Goal: Transaction & Acquisition: Purchase product/service

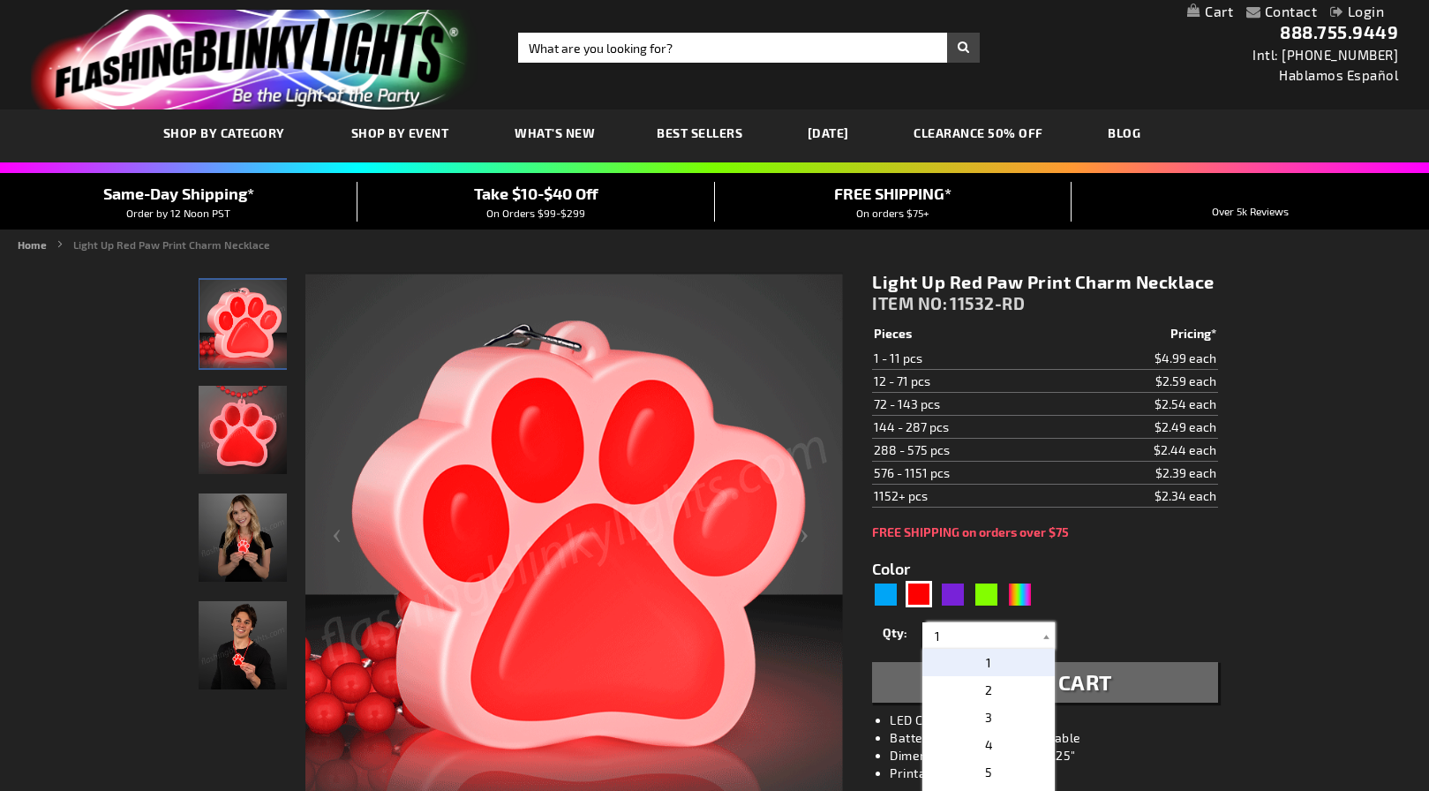
click at [998, 637] on input "1" at bounding box center [991, 635] width 128 height 26
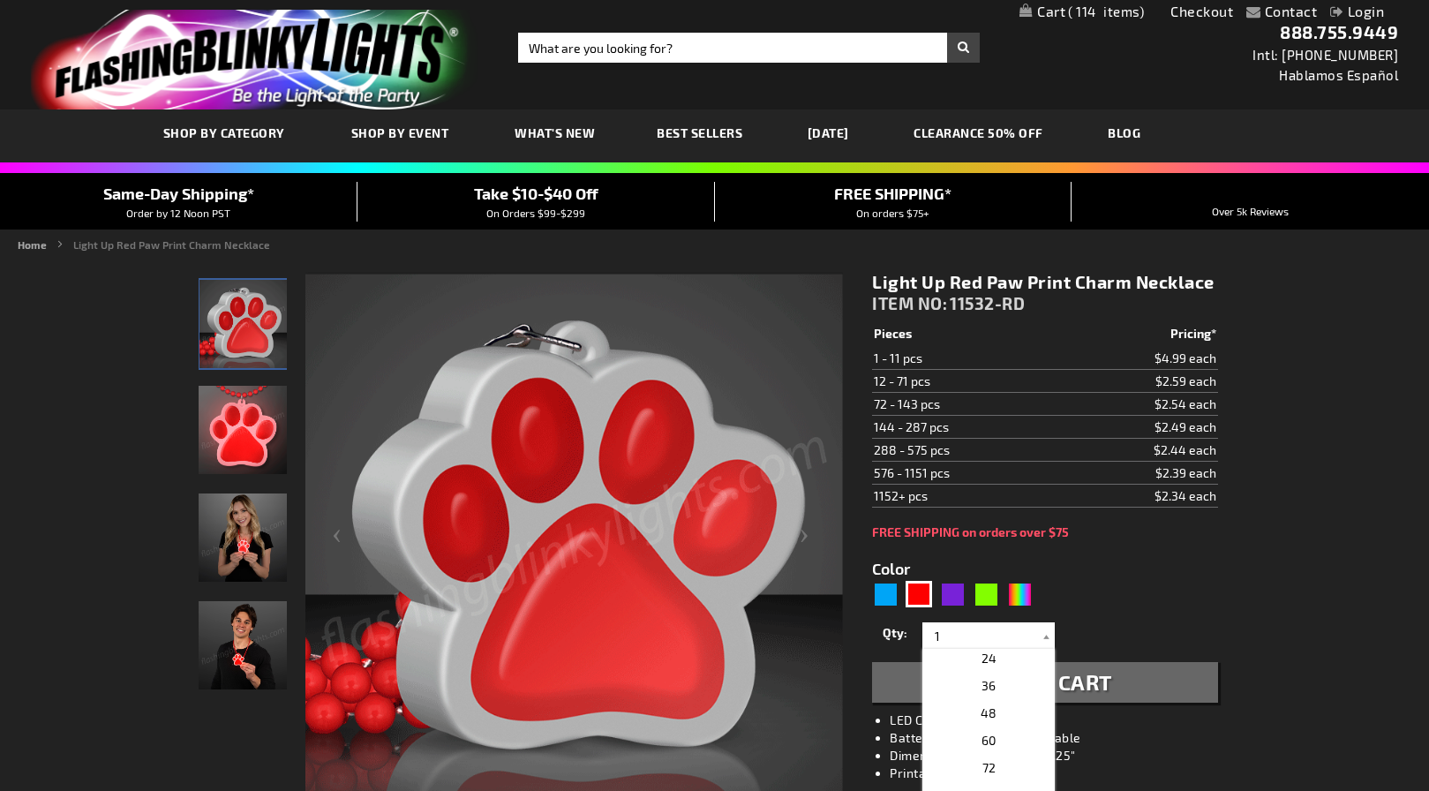
click at [1104, 14] on span "114" at bounding box center [1106, 12] width 76 height 16
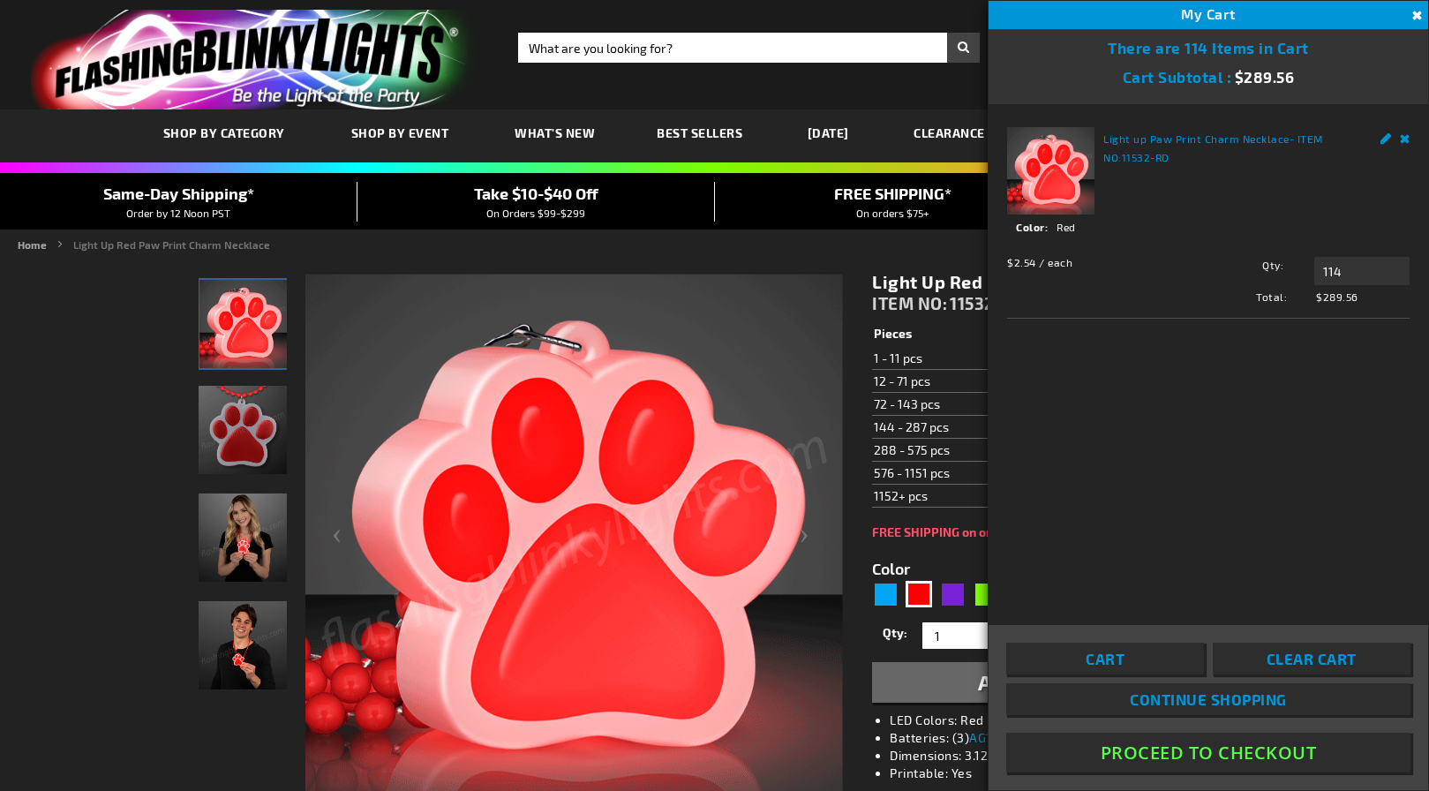
click at [1135, 142] on link "Light up Paw Print Charm Necklace" at bounding box center [1197, 138] width 186 height 12
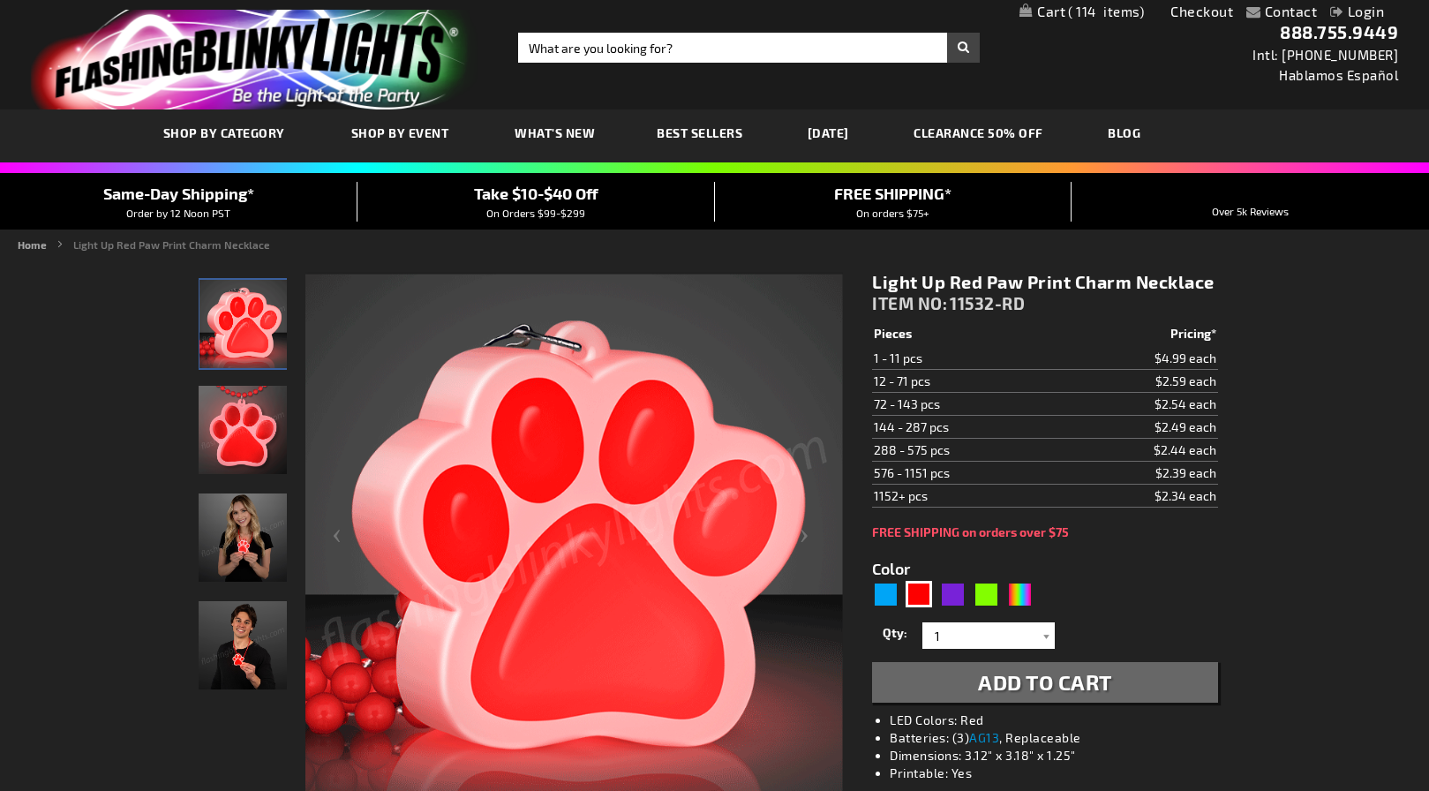
click at [1084, 17] on span "114" at bounding box center [1106, 12] width 76 height 16
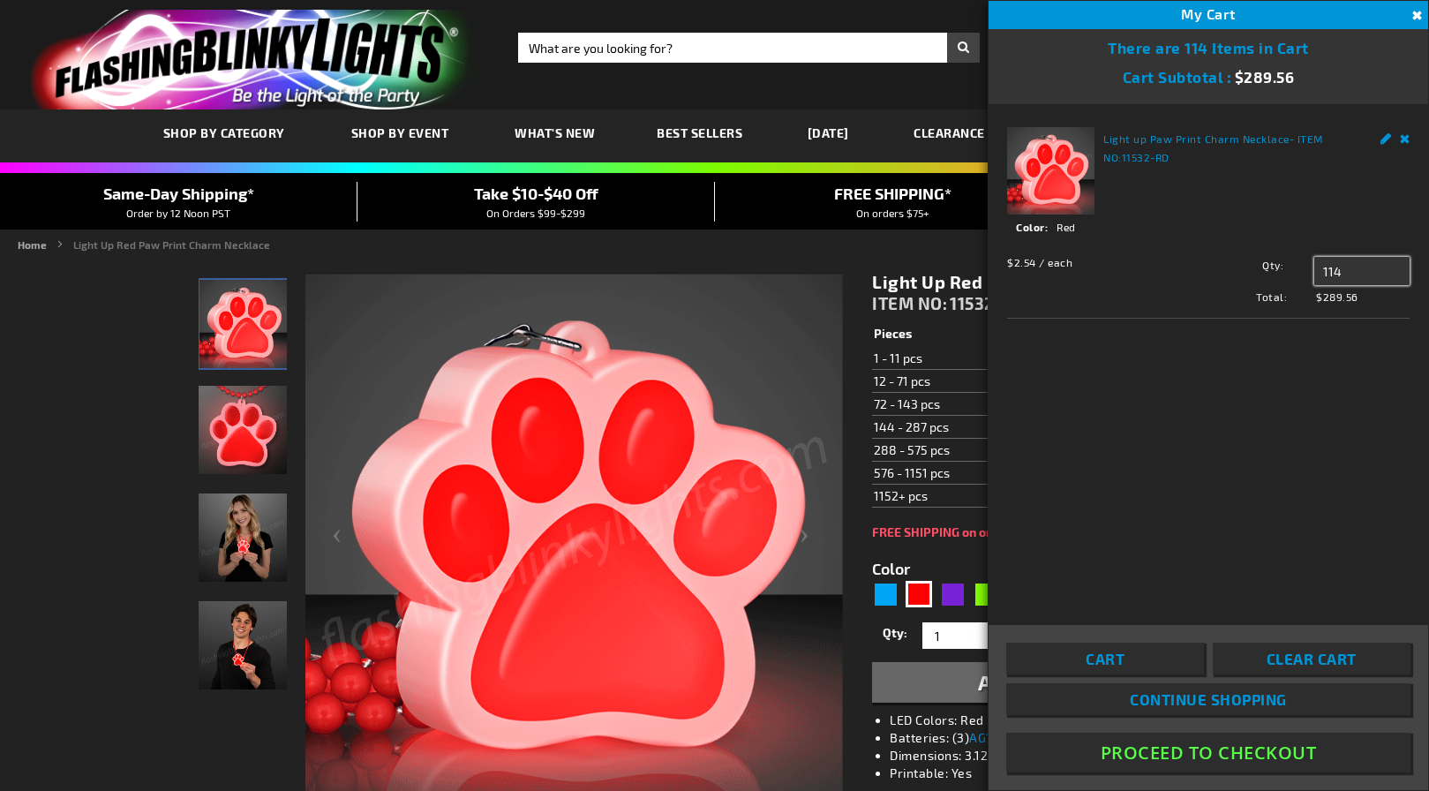
drag, startPoint x: 1365, startPoint y: 270, endPoint x: 1293, endPoint y: 268, distance: 71.5
click at [1293, 268] on div "Qty 114 Update" at bounding box center [1299, 271] width 222 height 28
type input "30"
click at [1362, 306] on span "Update" at bounding box center [1353, 304] width 41 height 12
click at [1367, 308] on div "Qty 30 Update" at bounding box center [1299, 289] width 222 height 64
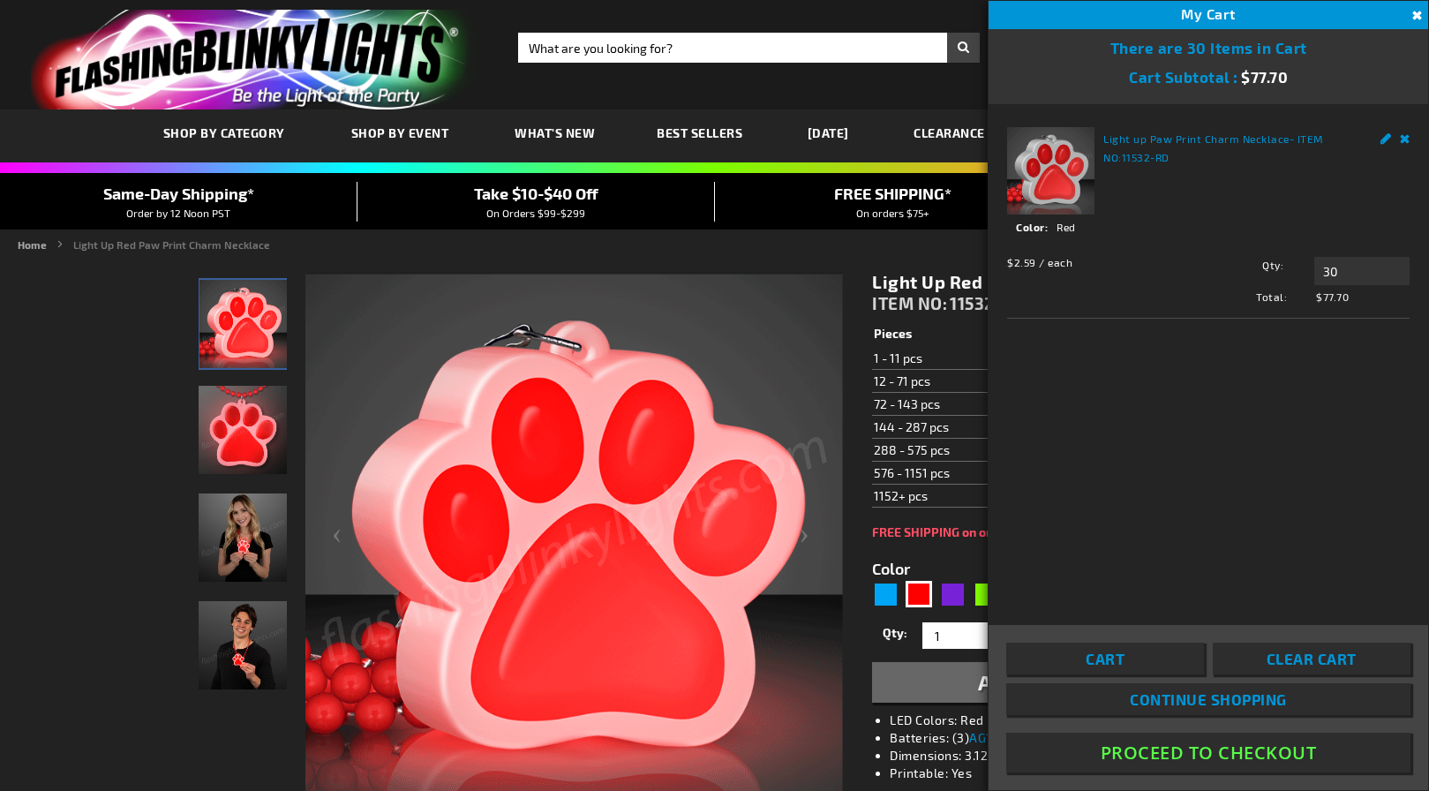
click at [1145, 757] on button "Proceed To Checkout" at bounding box center [1208, 753] width 404 height 40
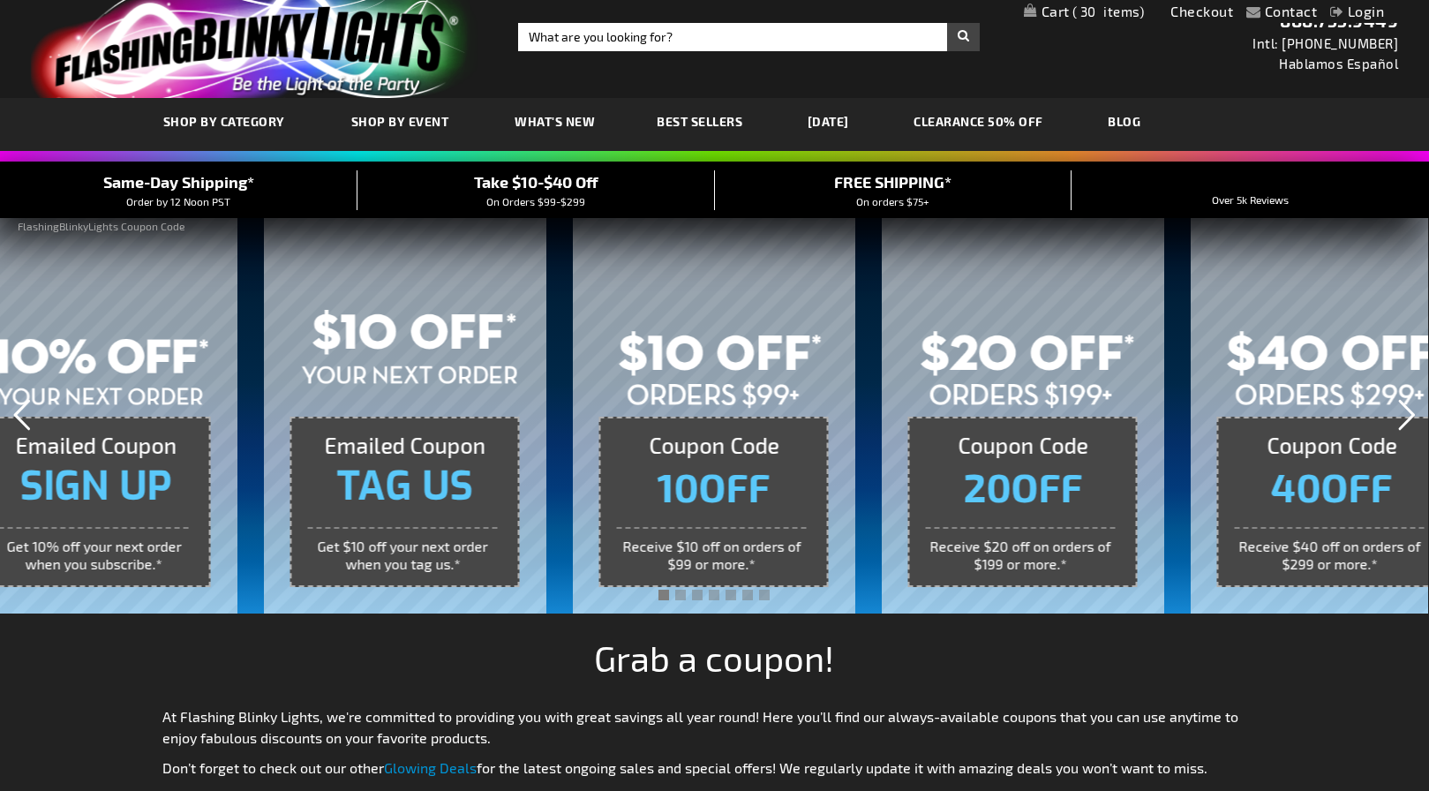
scroll to position [13, 0]
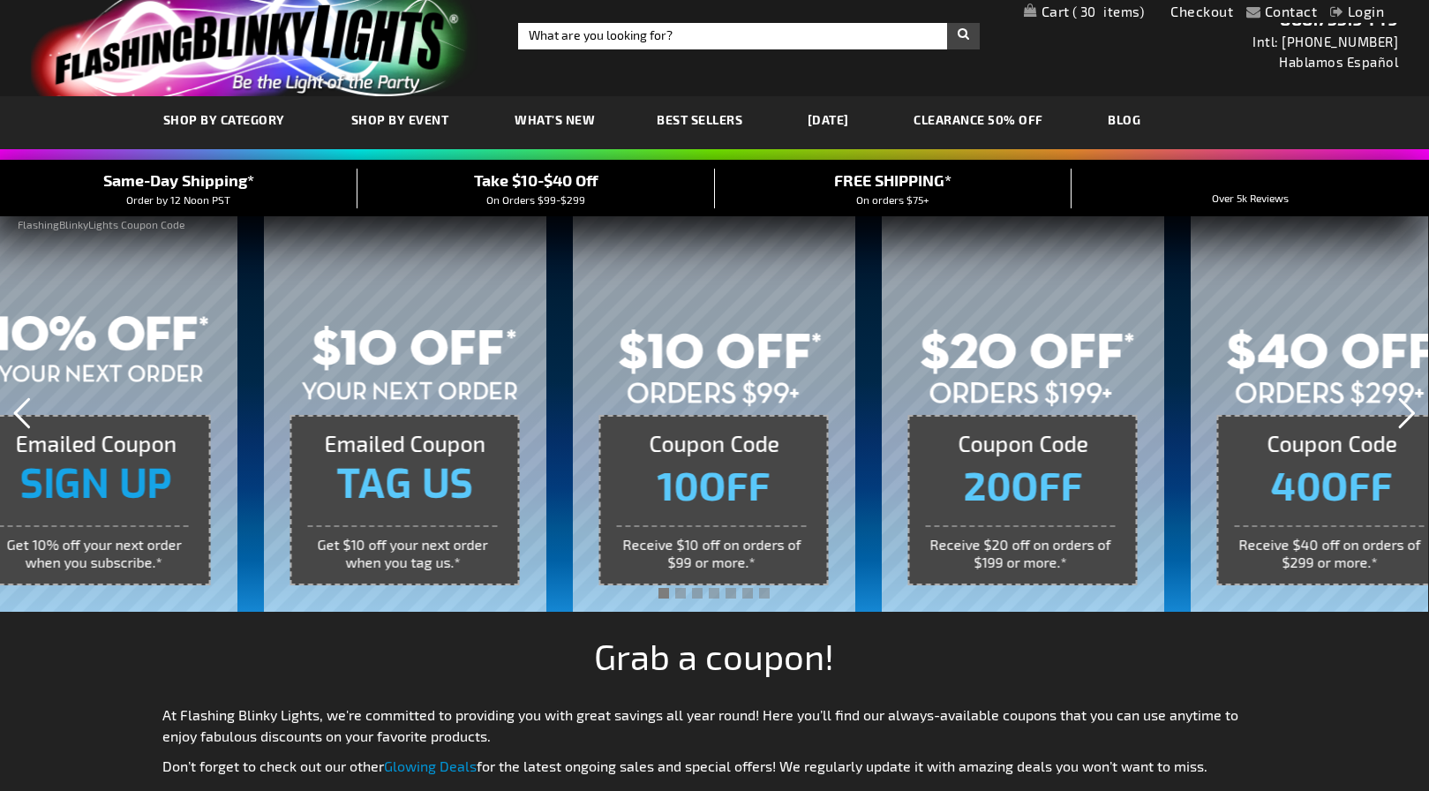
click at [151, 494] on link "SIGN UP" at bounding box center [96, 485] width 194 height 44
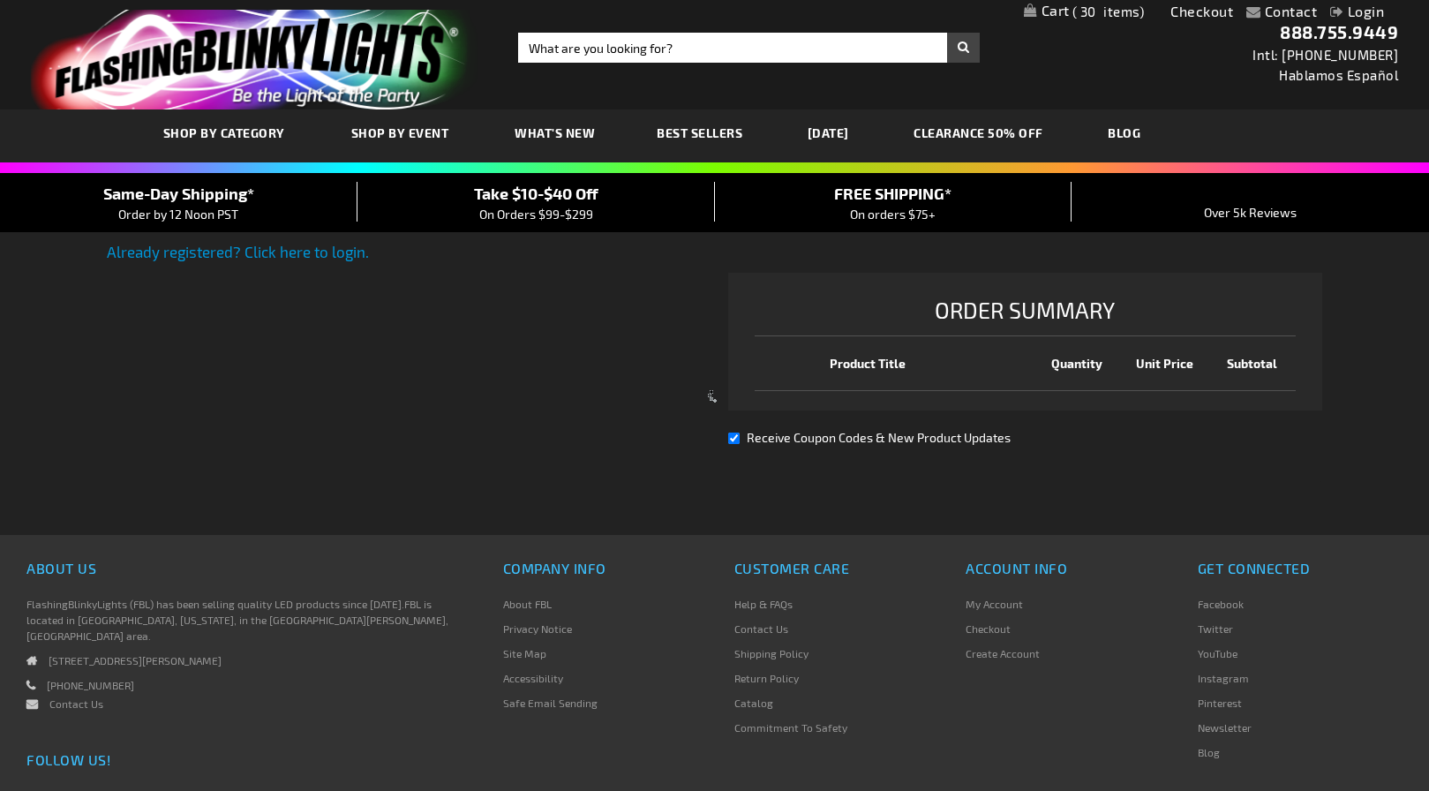
select select "US"
select select "61"
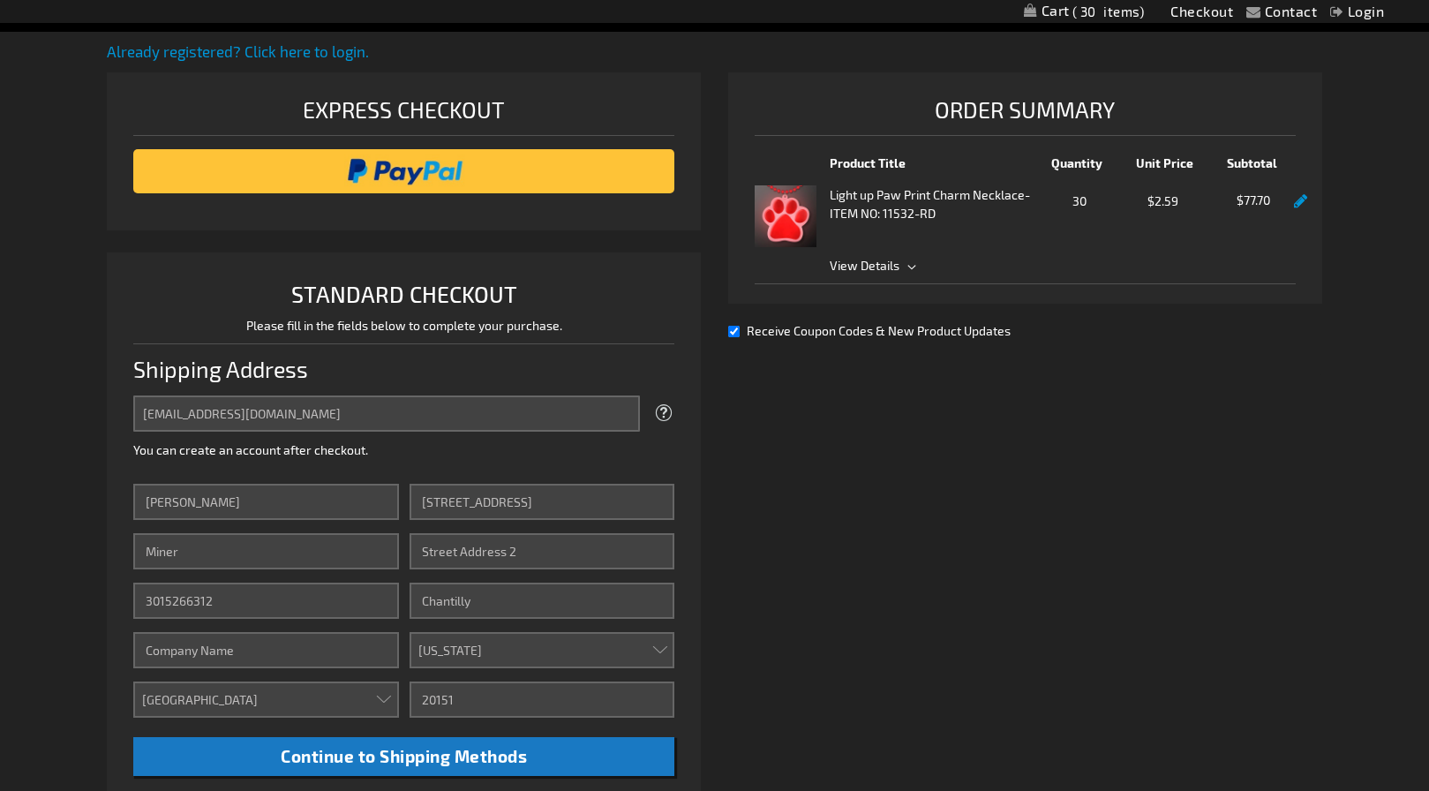
scroll to position [224, 0]
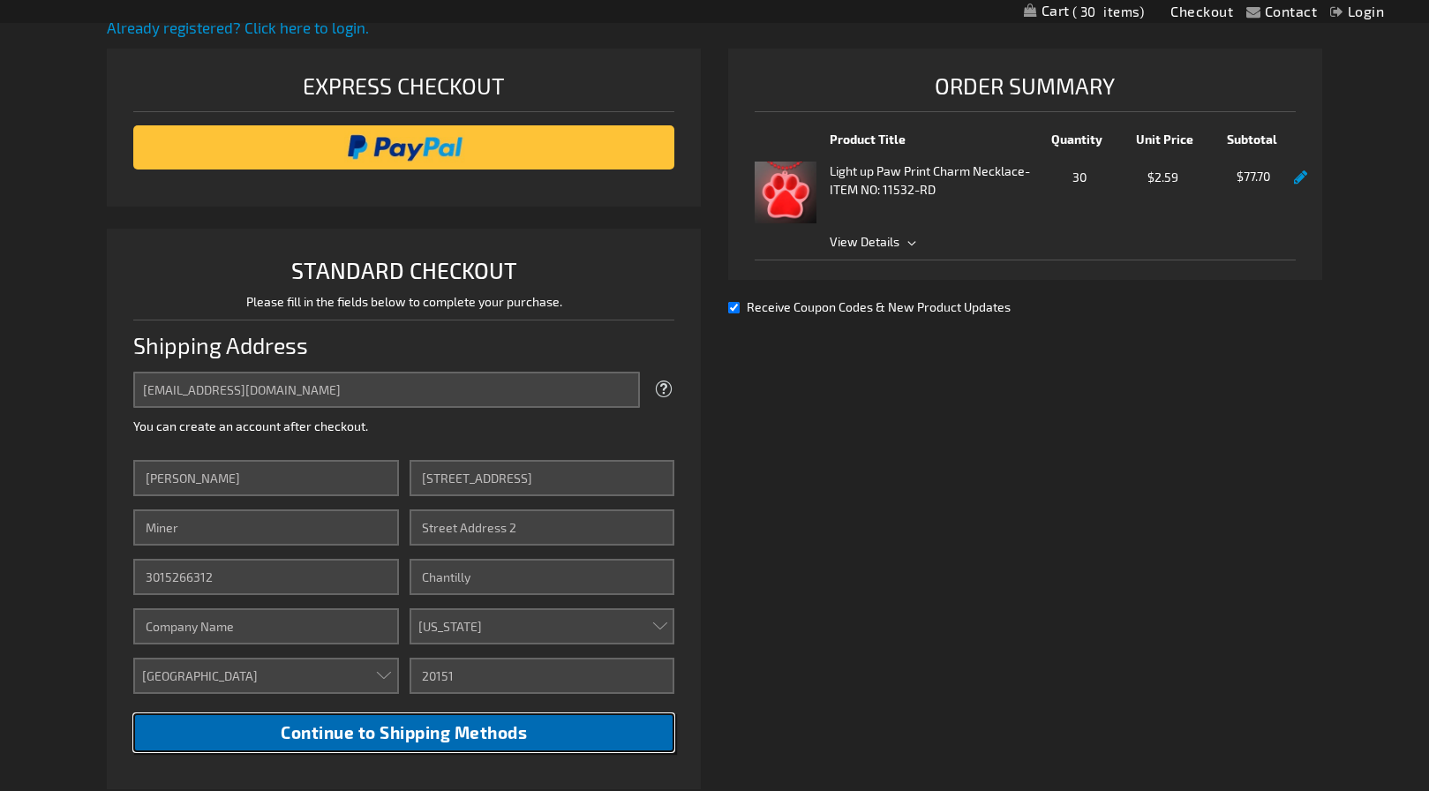
click at [471, 735] on span "Continue to Shipping Methods" at bounding box center [404, 732] width 246 height 20
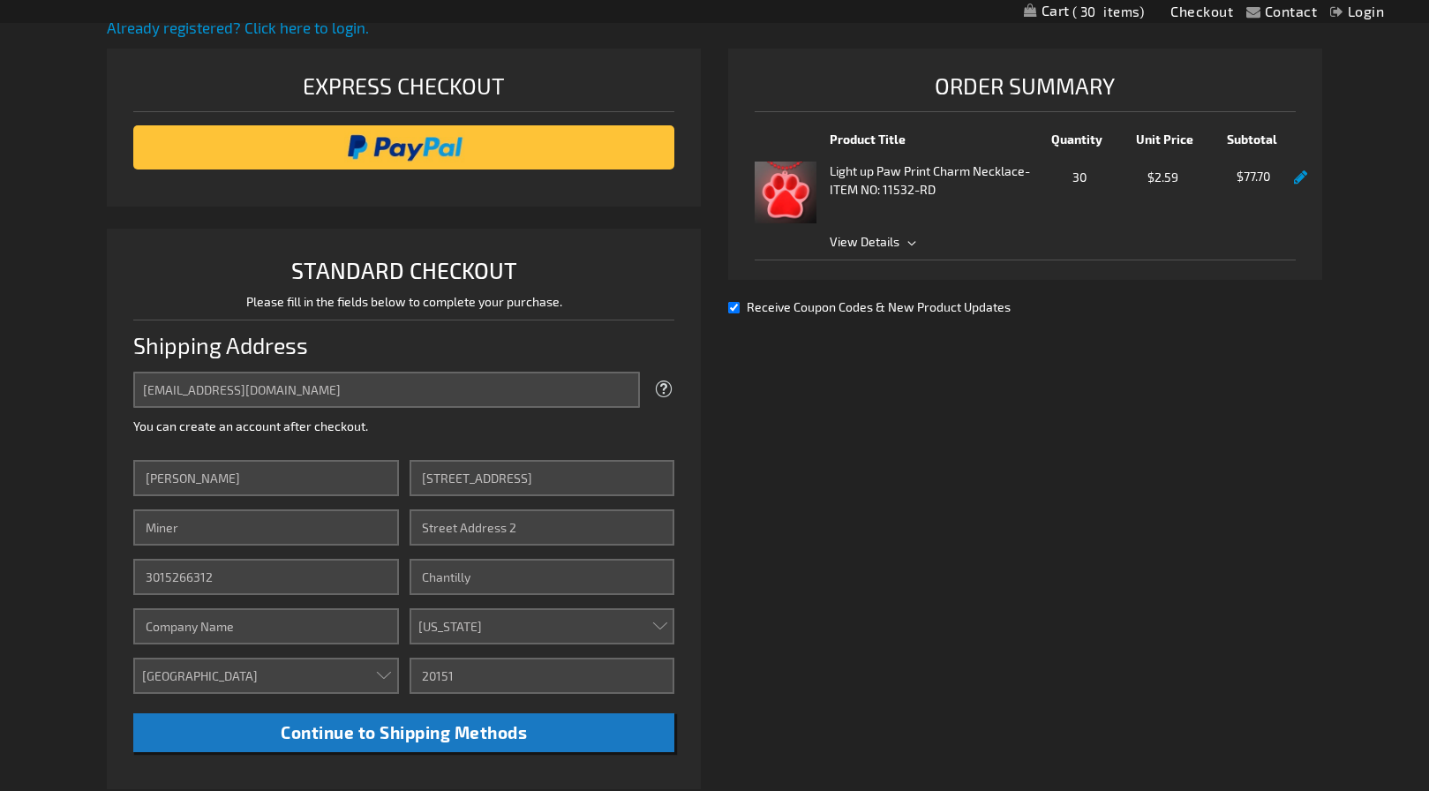
click at [735, 309] on input "Receive Coupon Codes & New Product Updates" at bounding box center [733, 307] width 11 height 11
checkbox input "false"
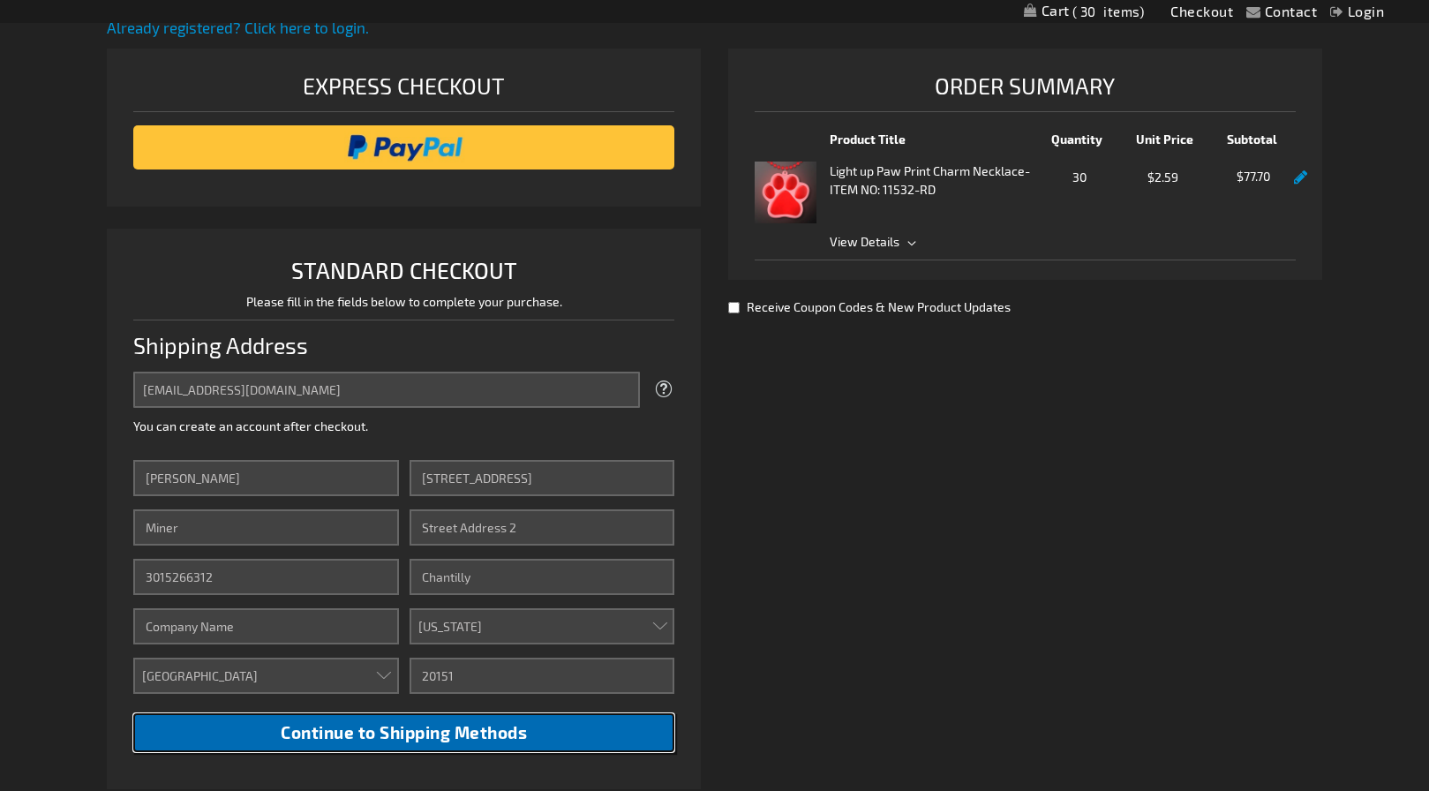
click at [433, 737] on span "Continue to Shipping Methods" at bounding box center [404, 732] width 246 height 20
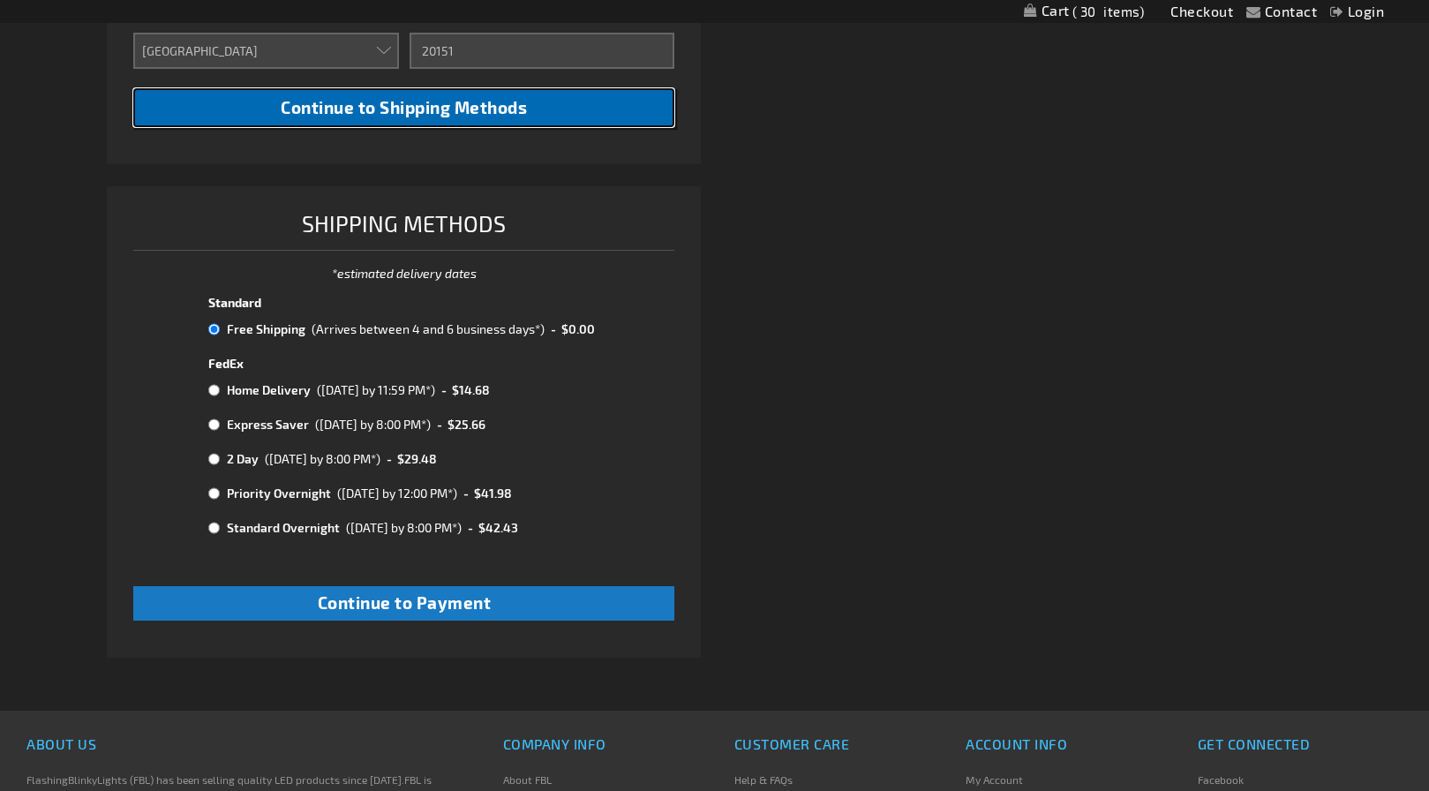
scroll to position [891, 0]
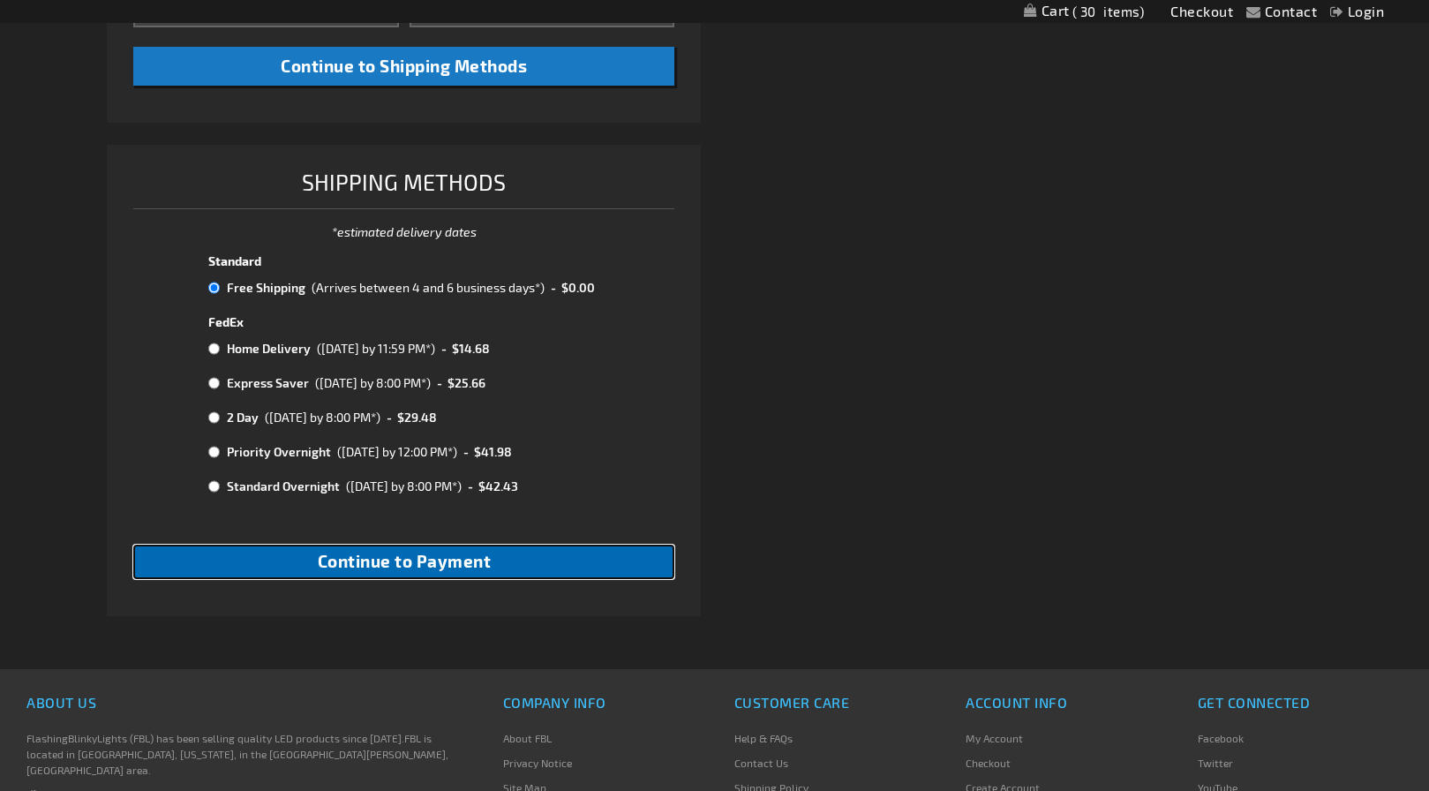
click at [459, 568] on span "Continue to Payment" at bounding box center [405, 561] width 174 height 20
checkbox input "true"
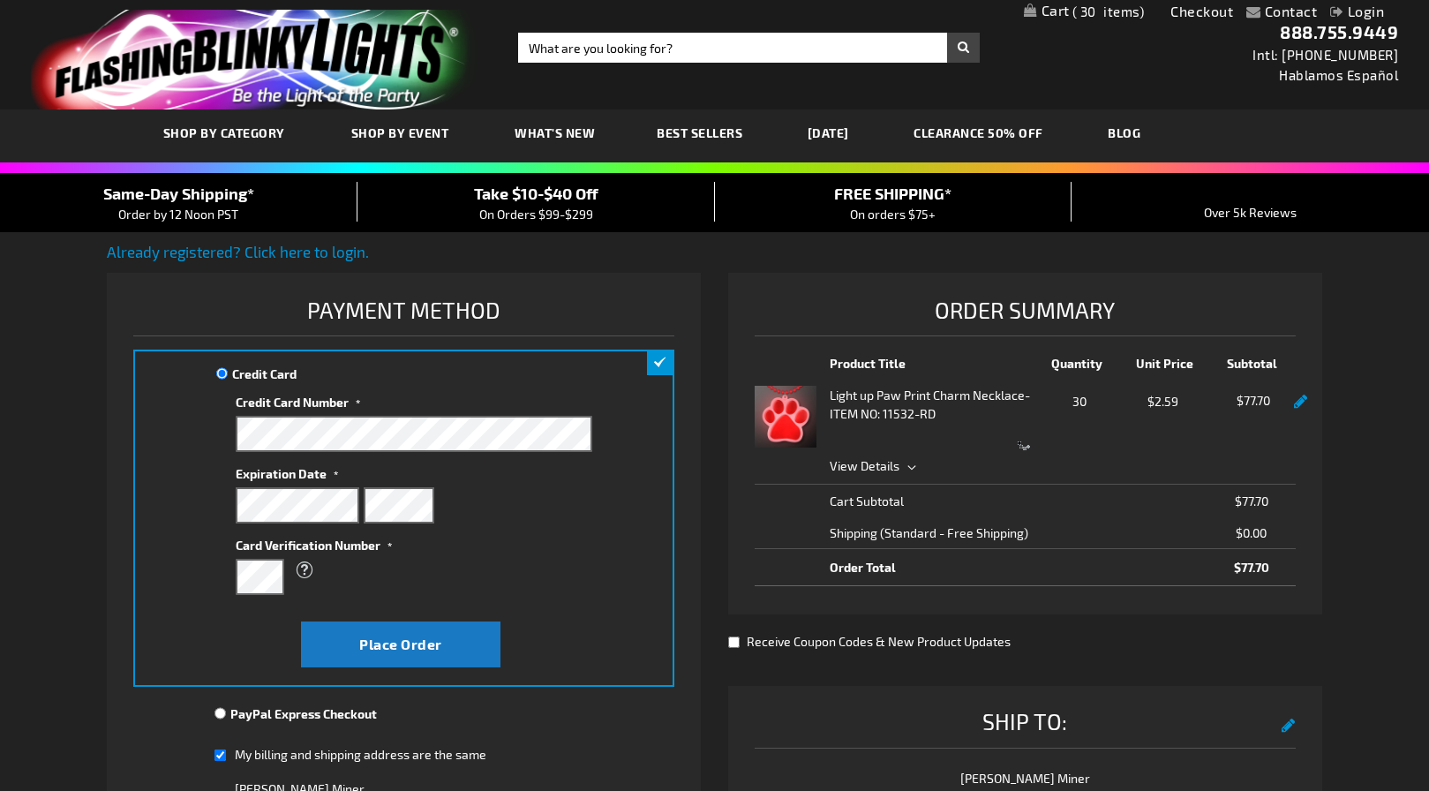
scroll to position [303, 0]
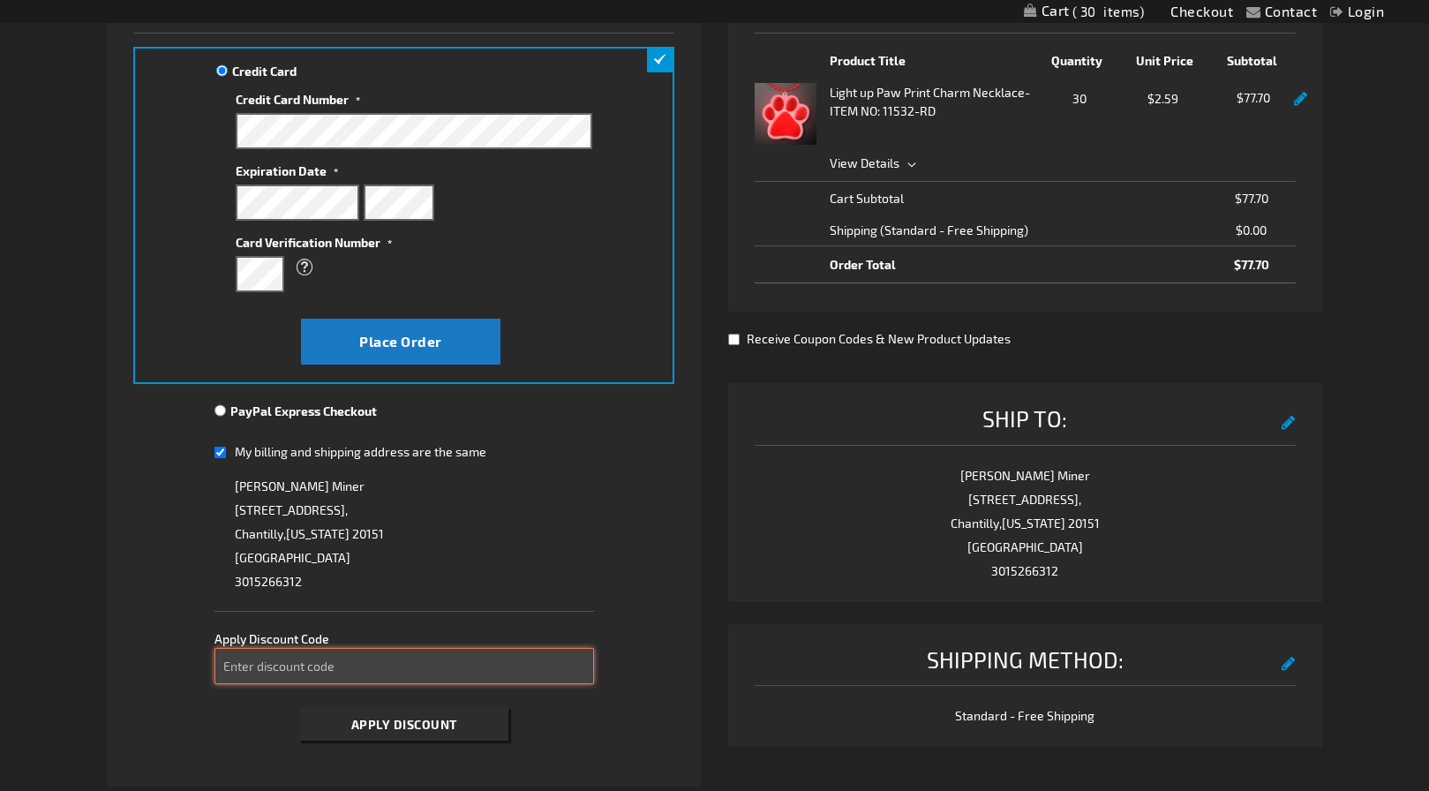
click at [419, 667] on input "Enter discount code" at bounding box center [404, 666] width 379 height 36
paste input "3NW2665LK0"
type input "3NW2665LK0"
click at [403, 729] on span "Apply Discount" at bounding box center [404, 724] width 106 height 15
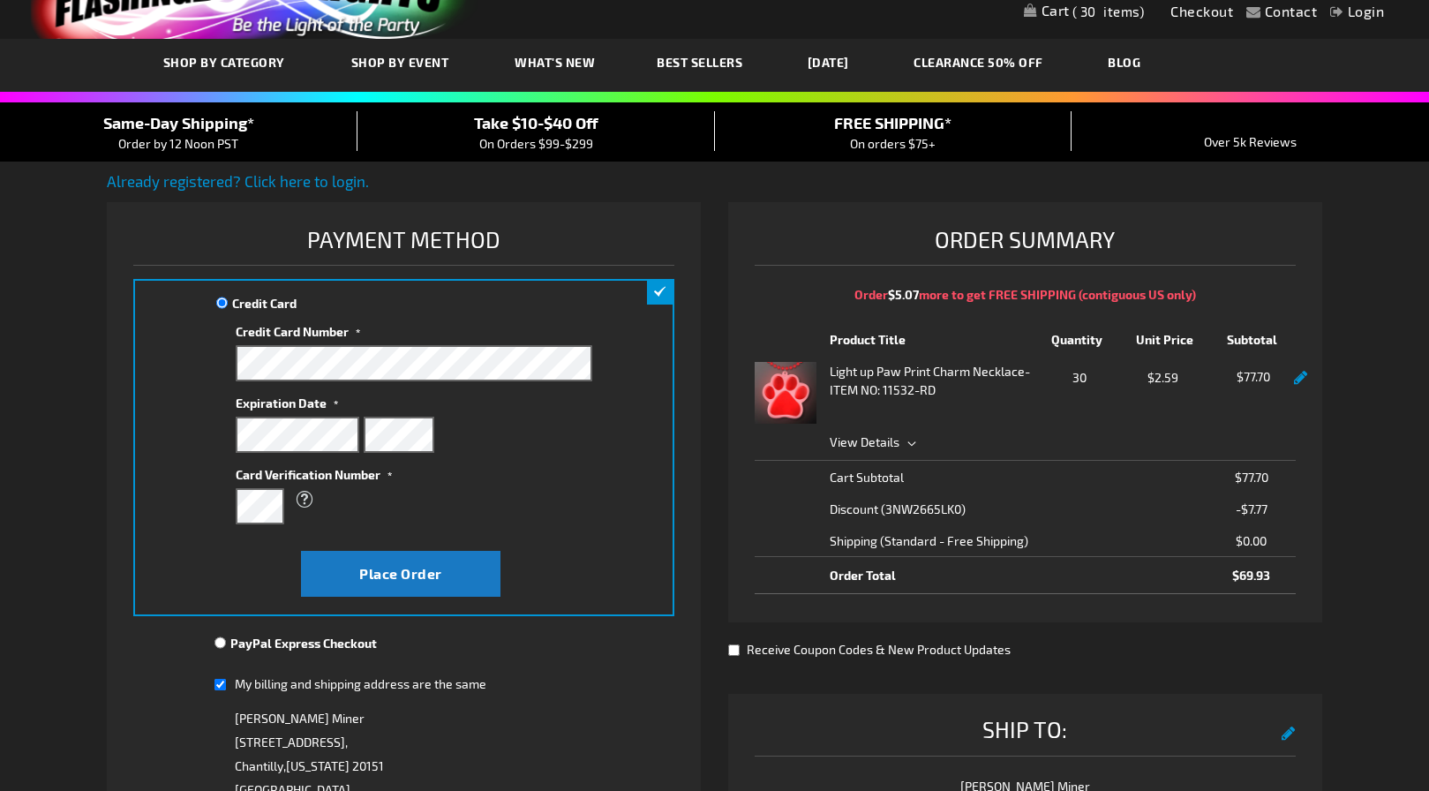
scroll to position [70, 0]
click at [1001, 298] on div "Order $5.07 more to get FREE SHIPPING (contiguous US only)" at bounding box center [1025, 307] width 541 height 47
click at [865, 548] on span "Shipping" at bounding box center [854, 541] width 48 height 19
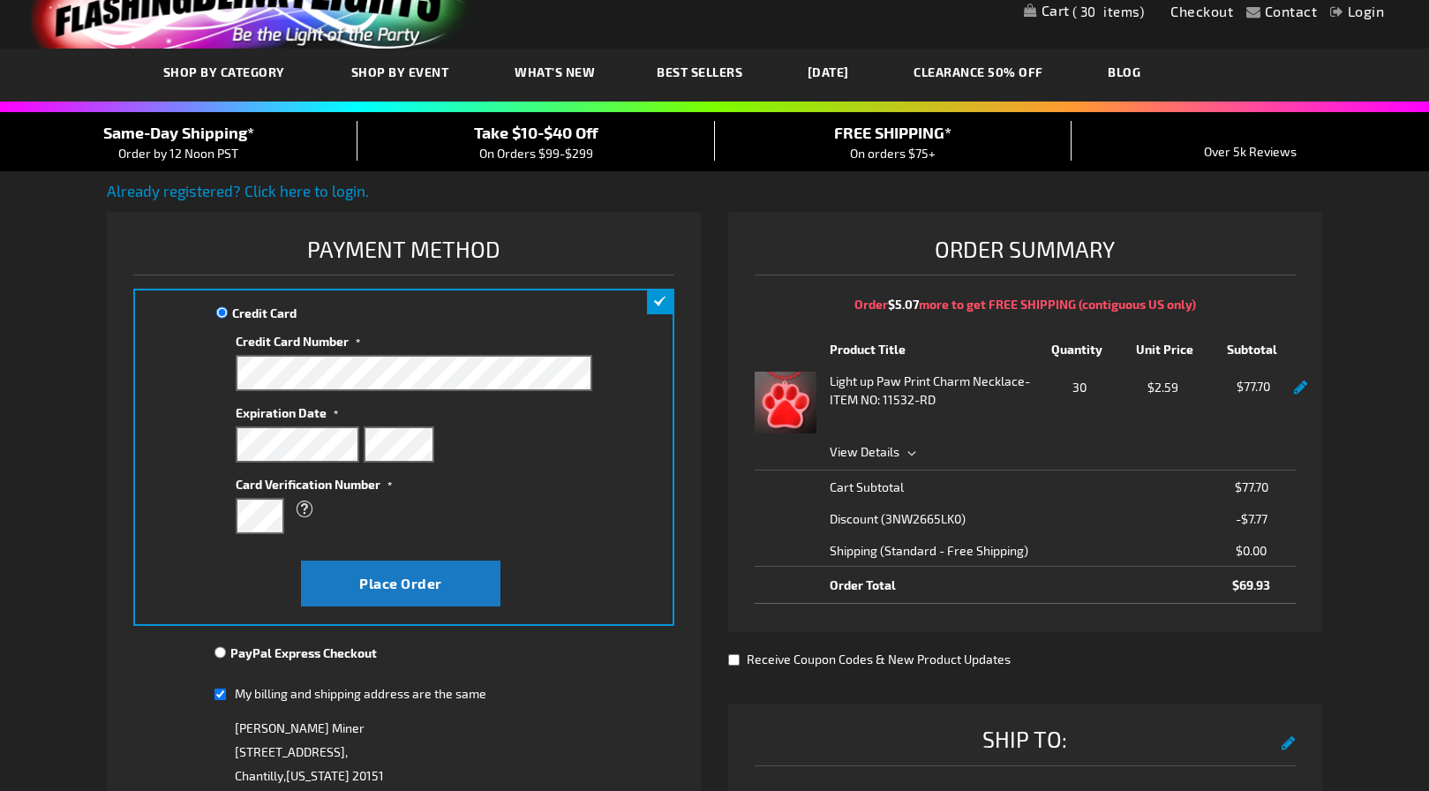
scroll to position [0, 0]
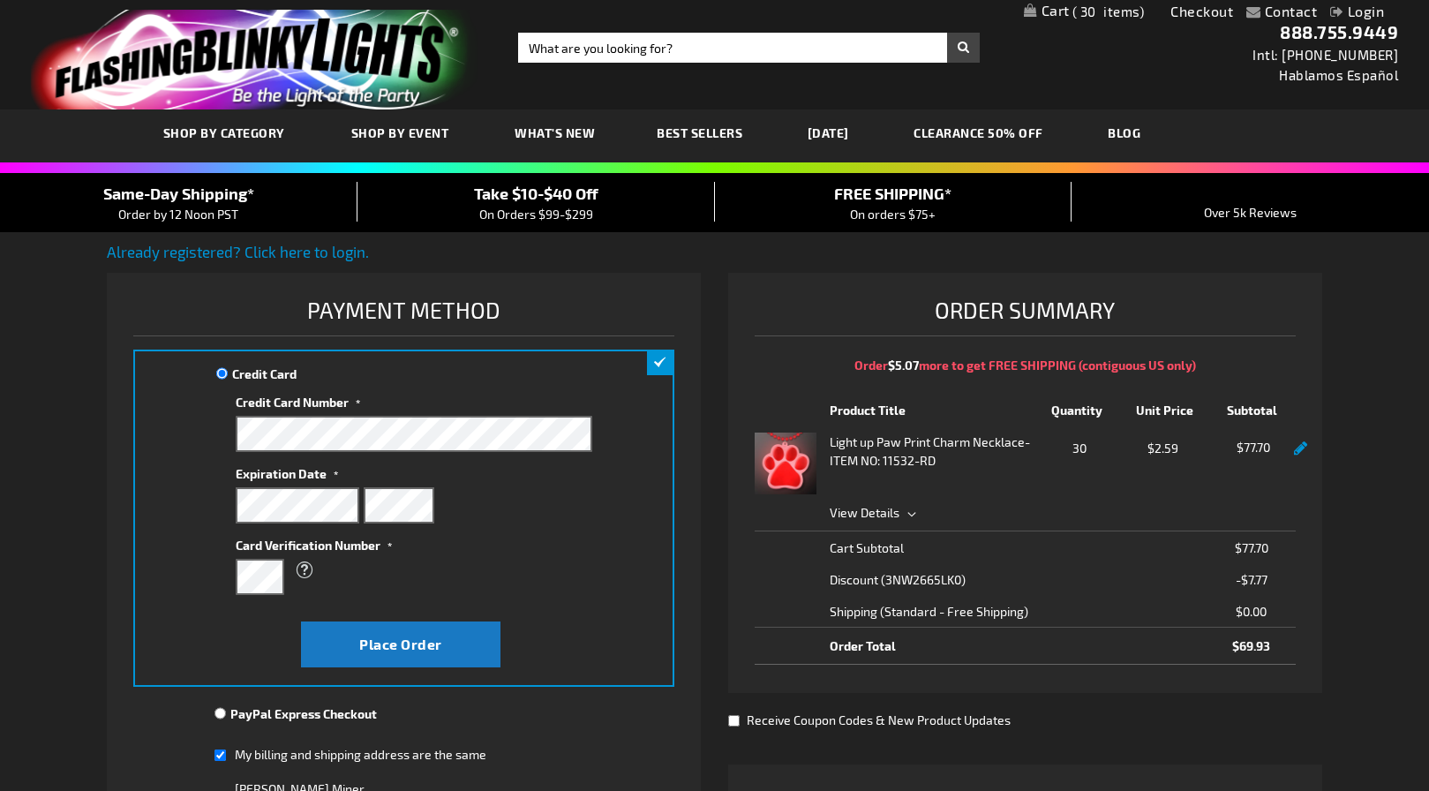
click at [895, 516] on span "View Details" at bounding box center [865, 512] width 70 height 15
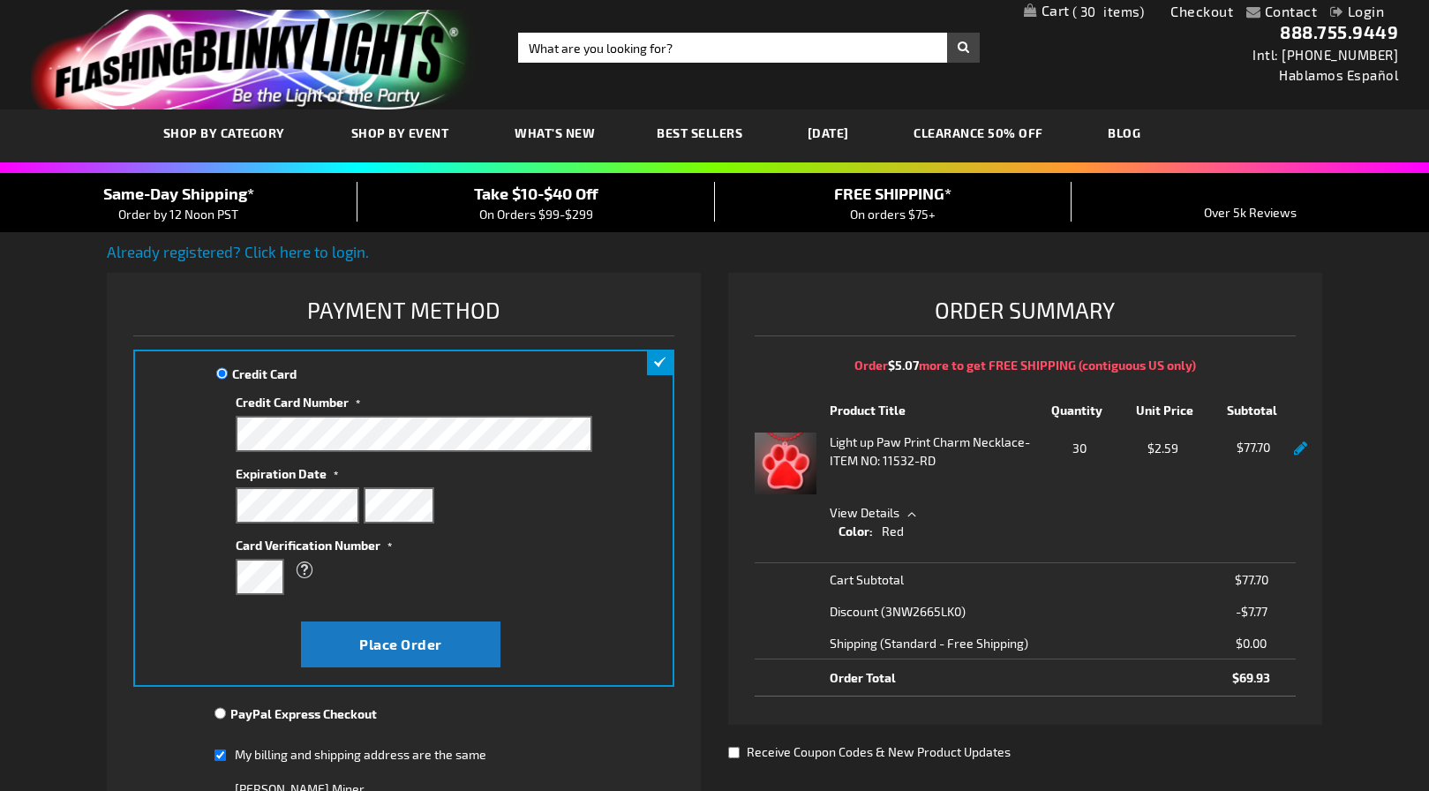
click at [896, 515] on span "View Details" at bounding box center [865, 512] width 70 height 15
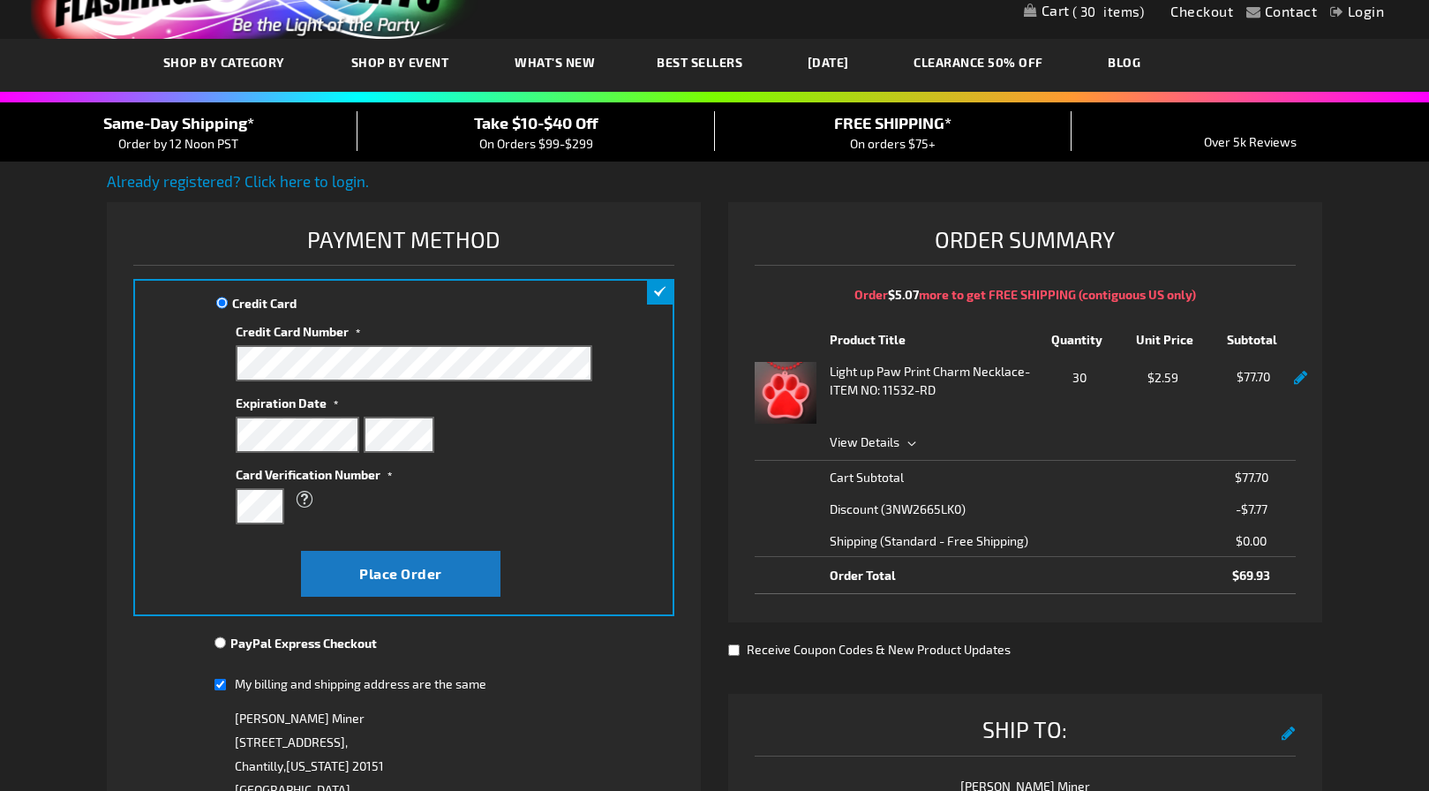
scroll to position [243, 0]
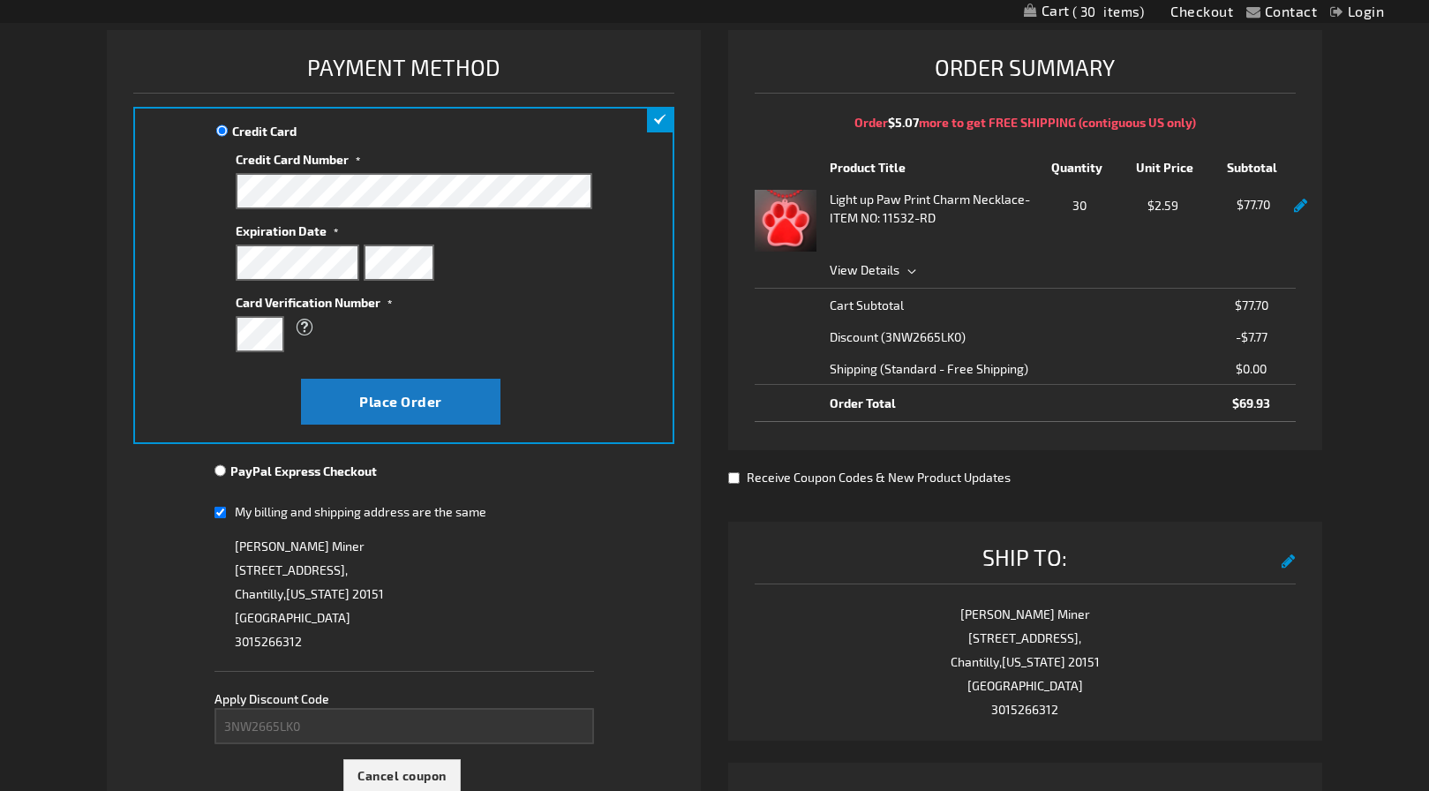
click at [1300, 210] on link at bounding box center [1300, 206] width 13 height 15
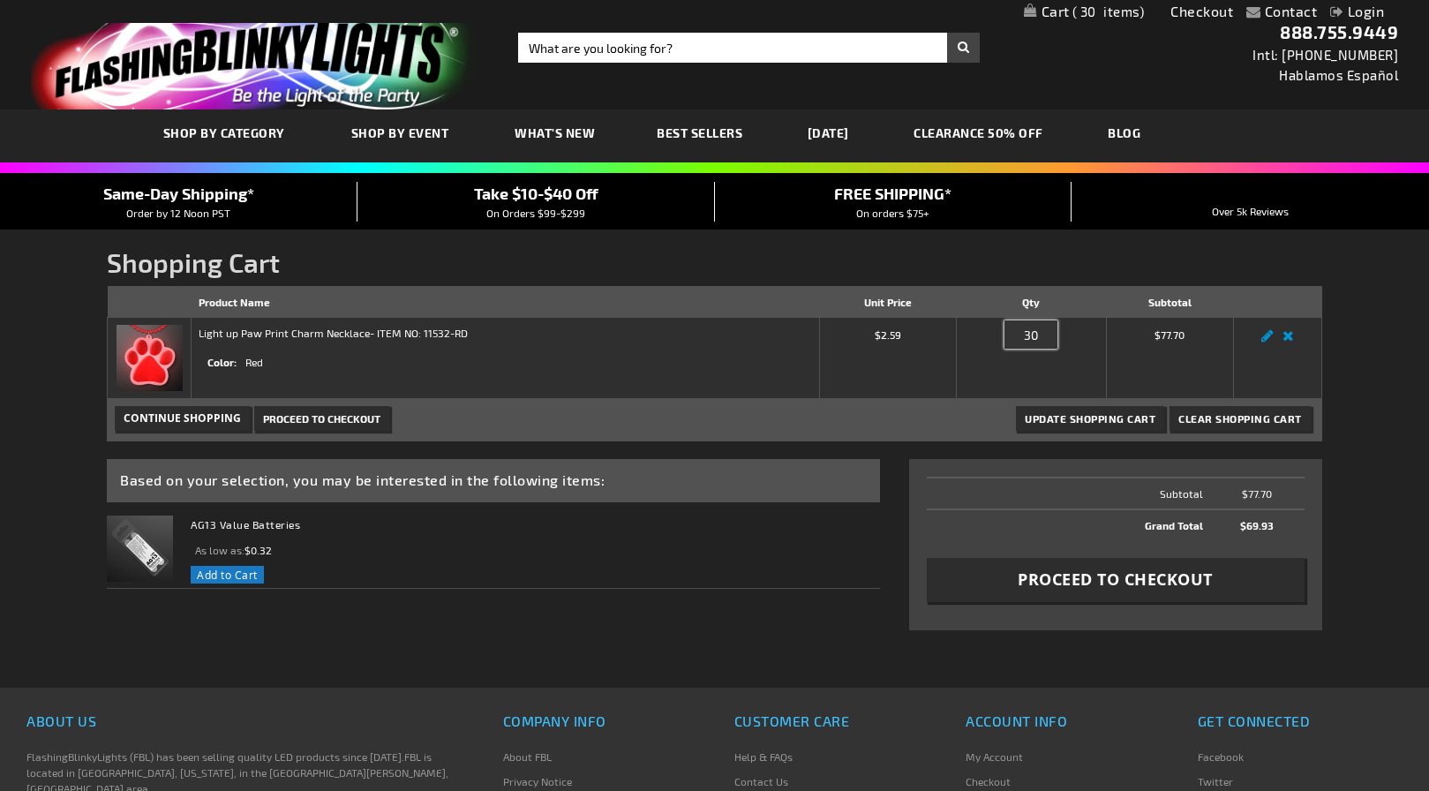
drag, startPoint x: 1040, startPoint y: 341, endPoint x: 950, endPoint y: 333, distance: 90.4
click at [950, 333] on tr "Light up Paw Print Charm Necklace - ITEM NO: 11532-RD Color Red $2.59 Qty" at bounding box center [715, 358] width 1214 height 81
type input "25"
click at [1089, 420] on span "Update Shopping Cart" at bounding box center [1090, 418] width 131 height 12
click at [1097, 419] on span "Update Shopping Cart" at bounding box center [1090, 418] width 131 height 12
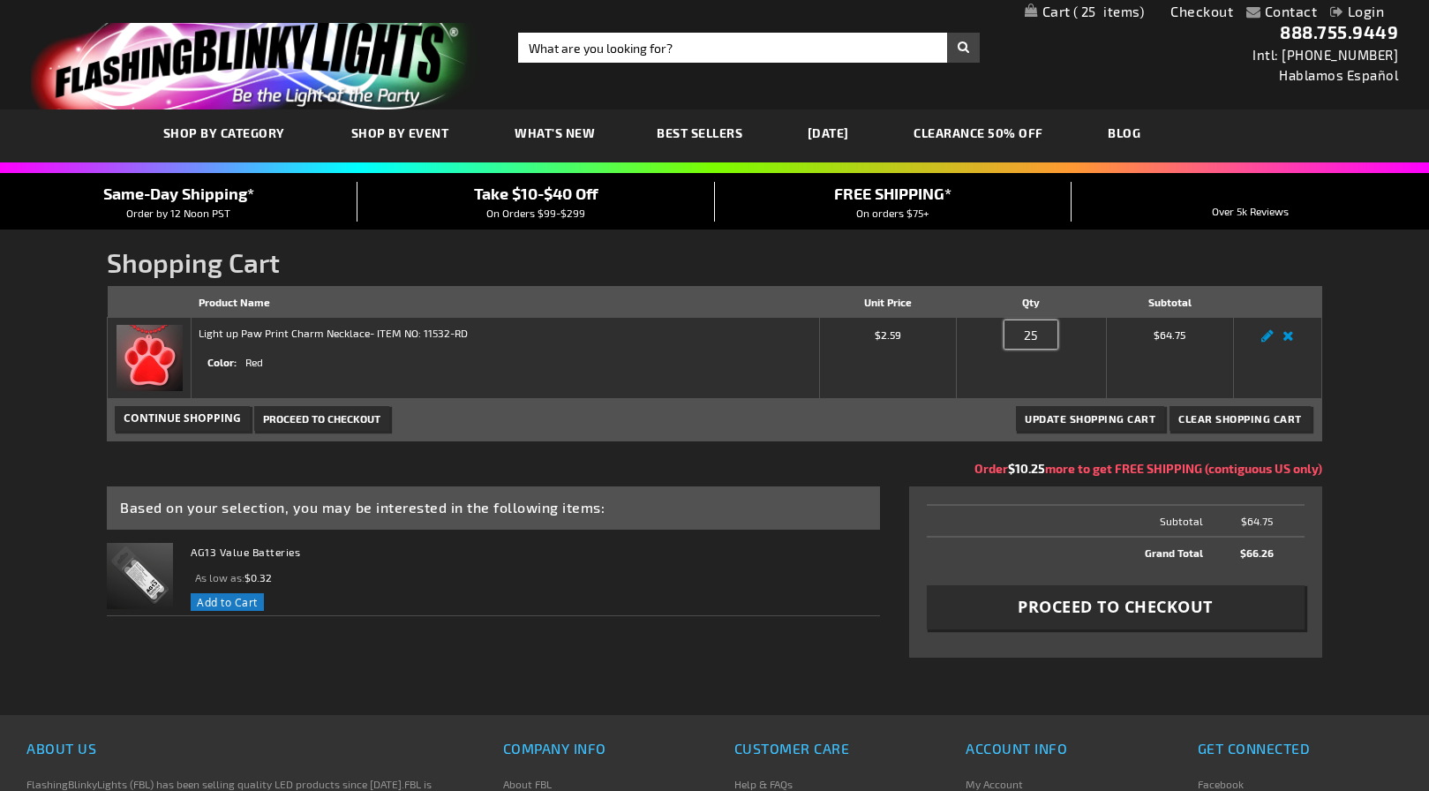
drag, startPoint x: 1031, startPoint y: 338, endPoint x: 1051, endPoint y: 335, distance: 20.6
click at [1051, 335] on input "25" at bounding box center [1031, 334] width 53 height 28
drag, startPoint x: 1048, startPoint y: 335, endPoint x: 991, endPoint y: 327, distance: 57.9
click at [987, 327] on div "Qty 25" at bounding box center [1031, 339] width 135 height 28
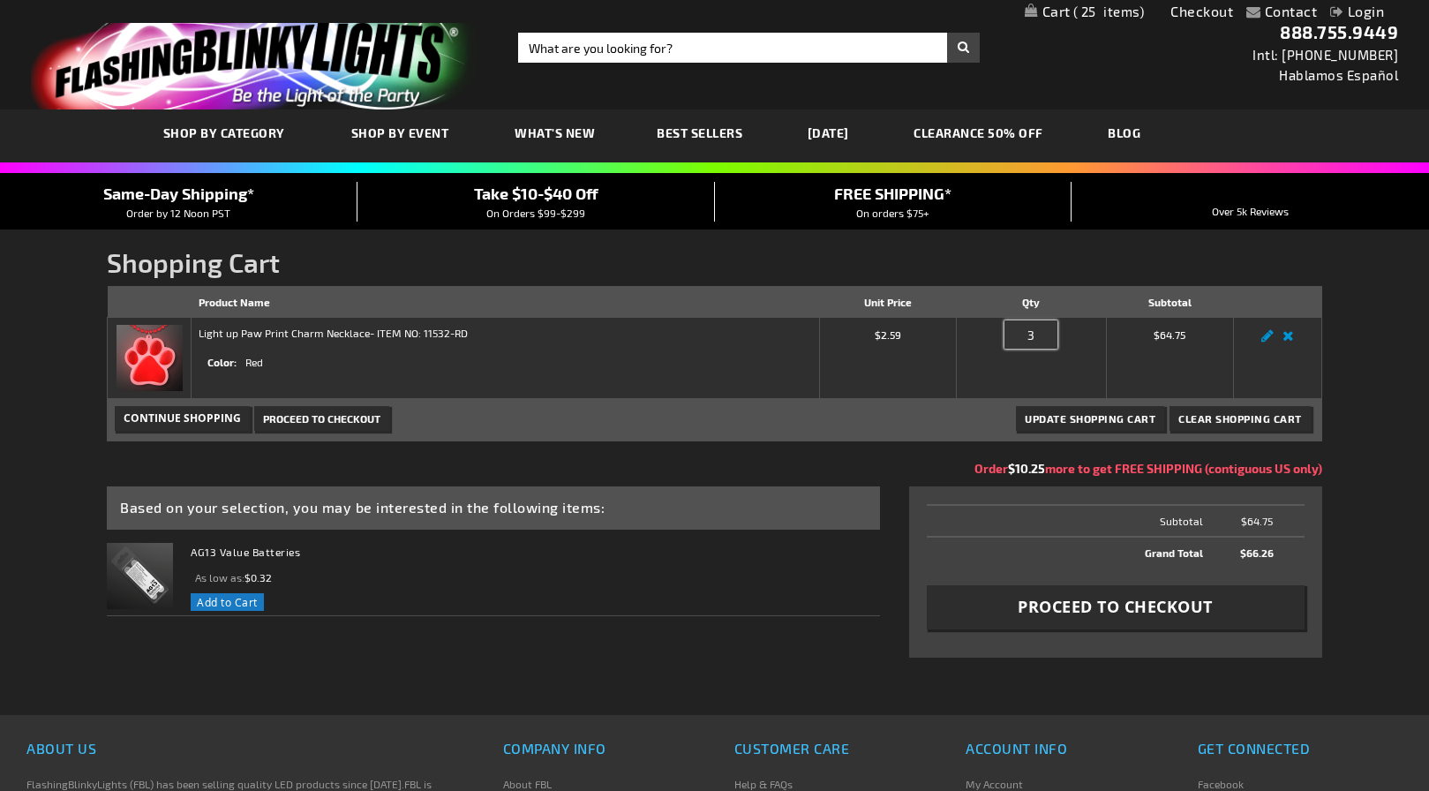
drag, startPoint x: 1051, startPoint y: 335, endPoint x: 992, endPoint y: 332, distance: 59.3
click at [991, 332] on div "Qty 3" at bounding box center [1031, 339] width 135 height 28
type input "3"
click at [1126, 610] on span "Proceed to Checkout" at bounding box center [1115, 607] width 195 height 22
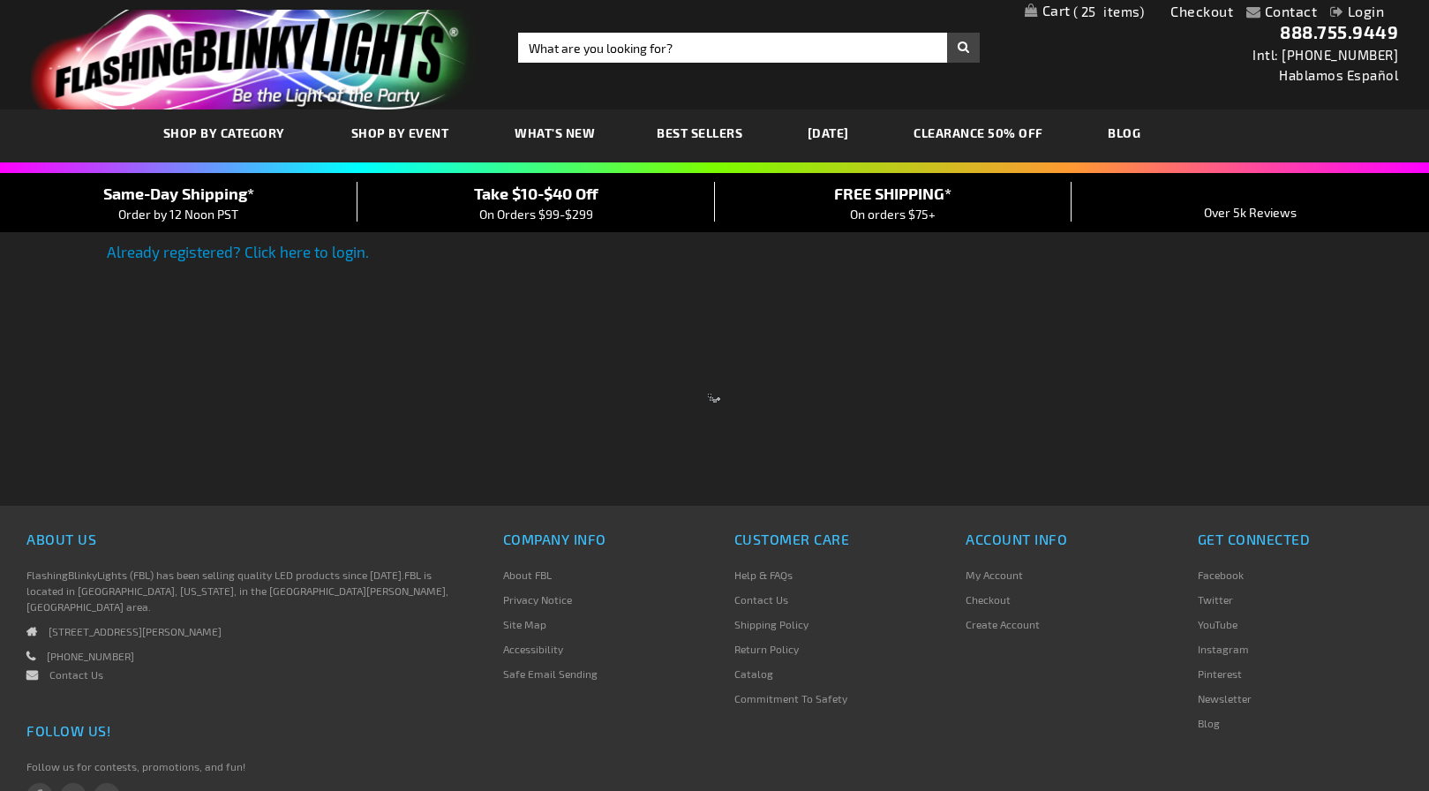
scroll to position [235, 0]
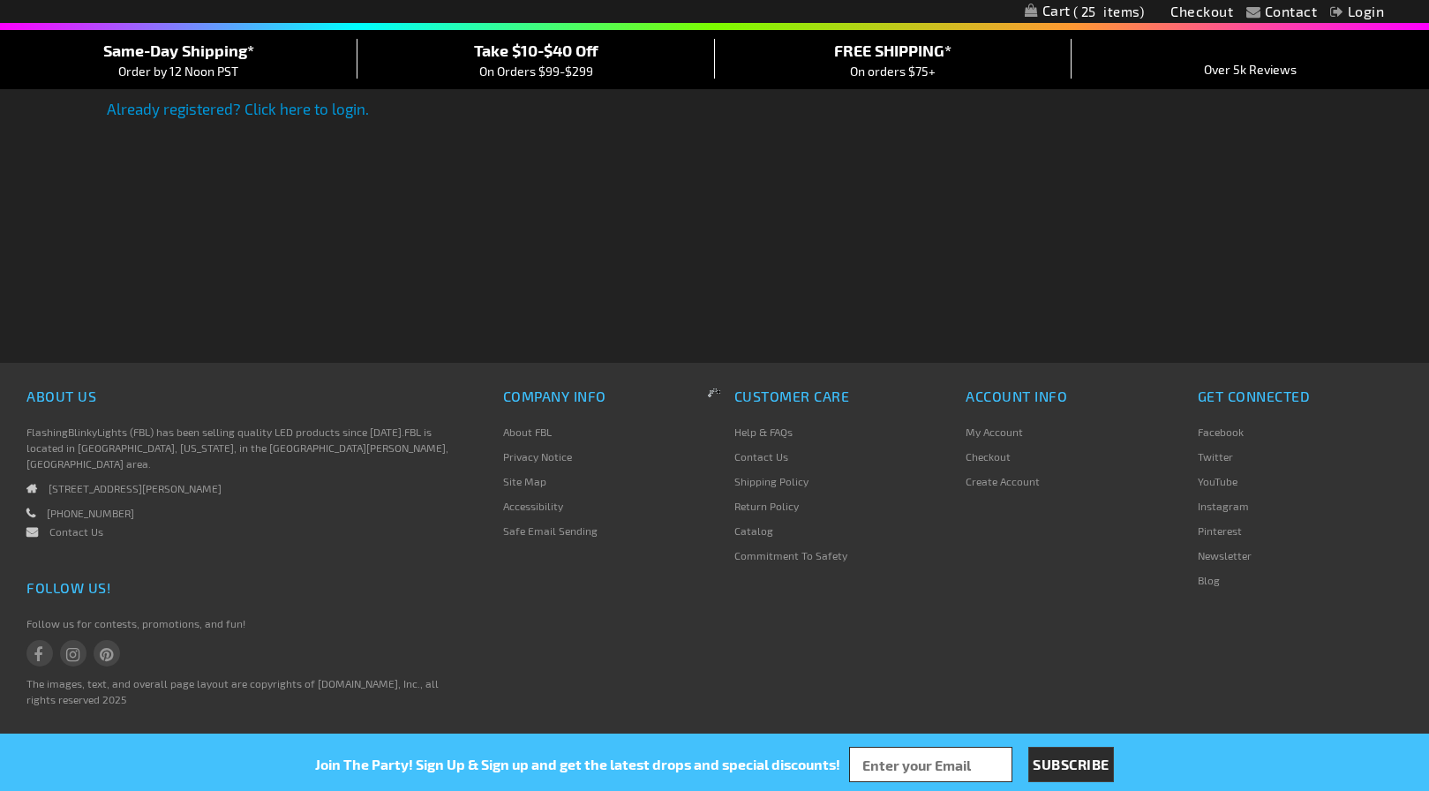
select select "US"
select select "61"
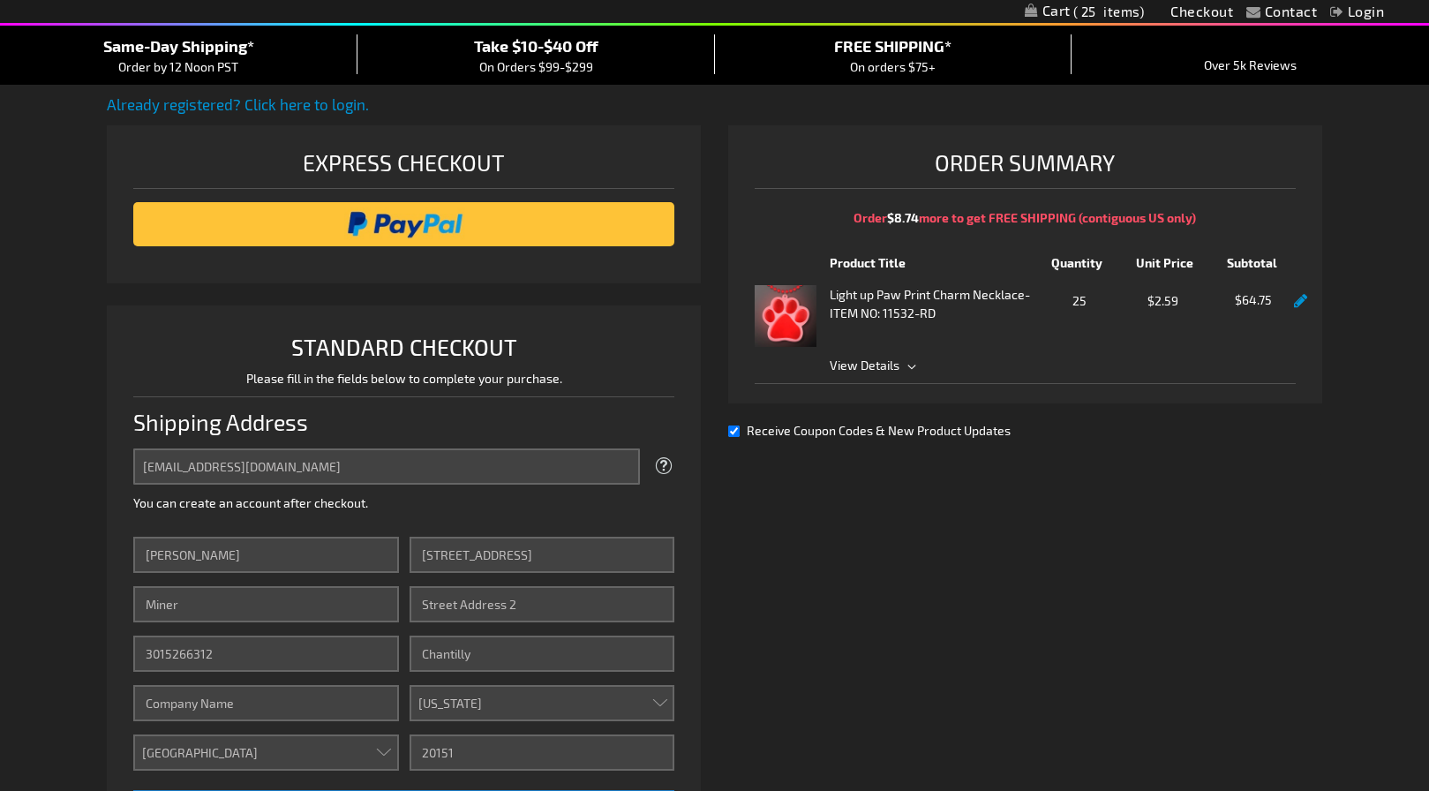
scroll to position [245, 0]
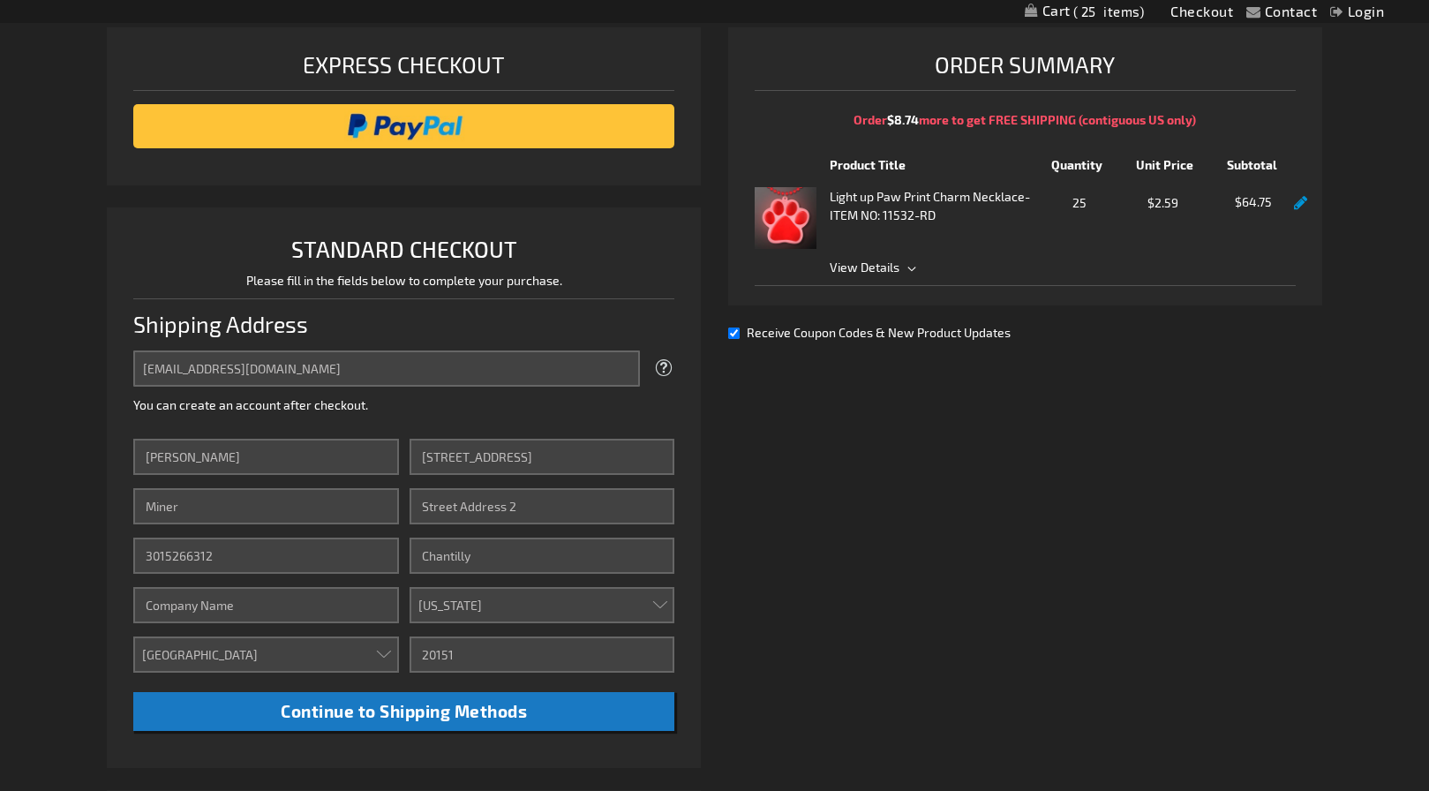
click at [731, 331] on input "Receive Coupon Codes & New Product Updates" at bounding box center [733, 333] width 11 height 11
checkbox input "false"
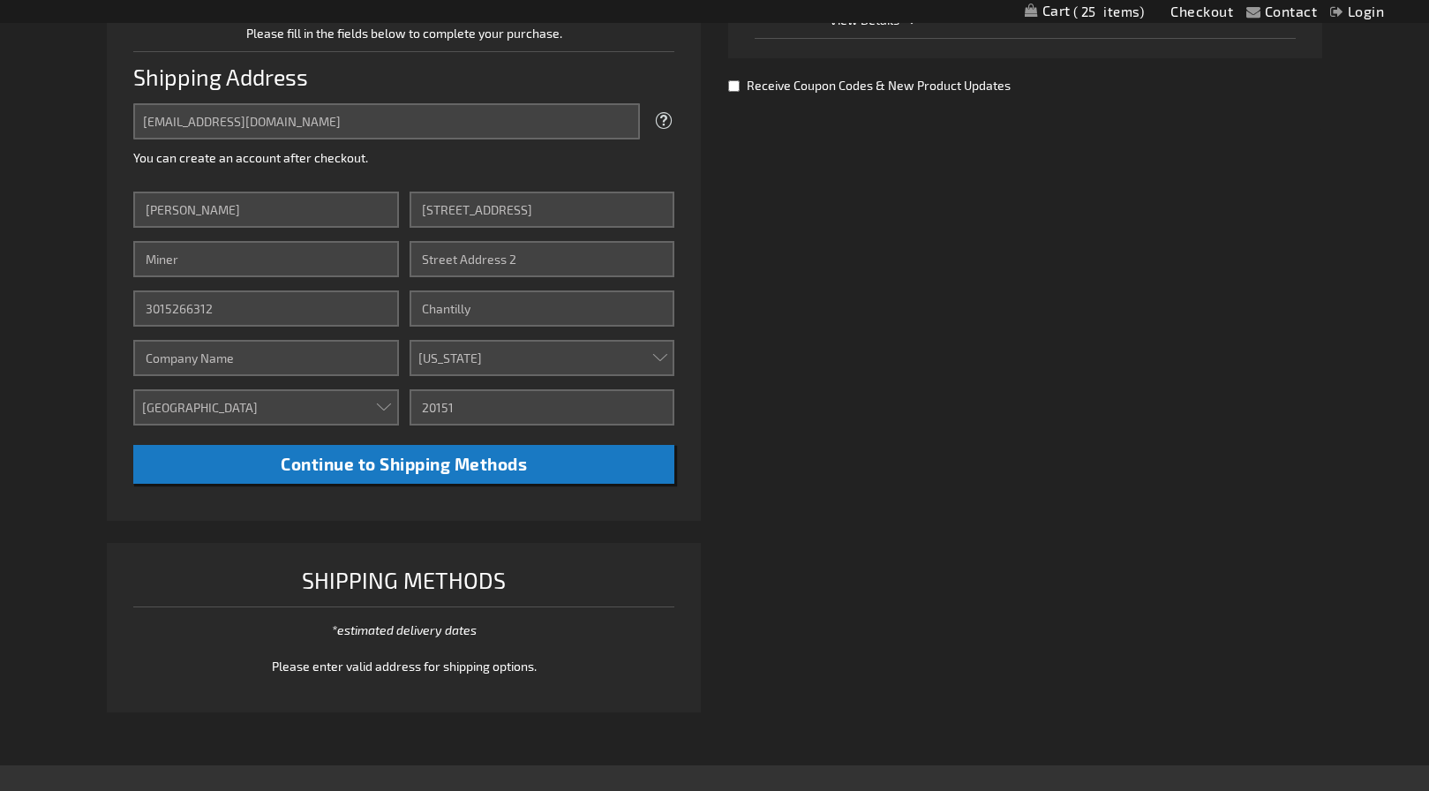
scroll to position [466, 0]
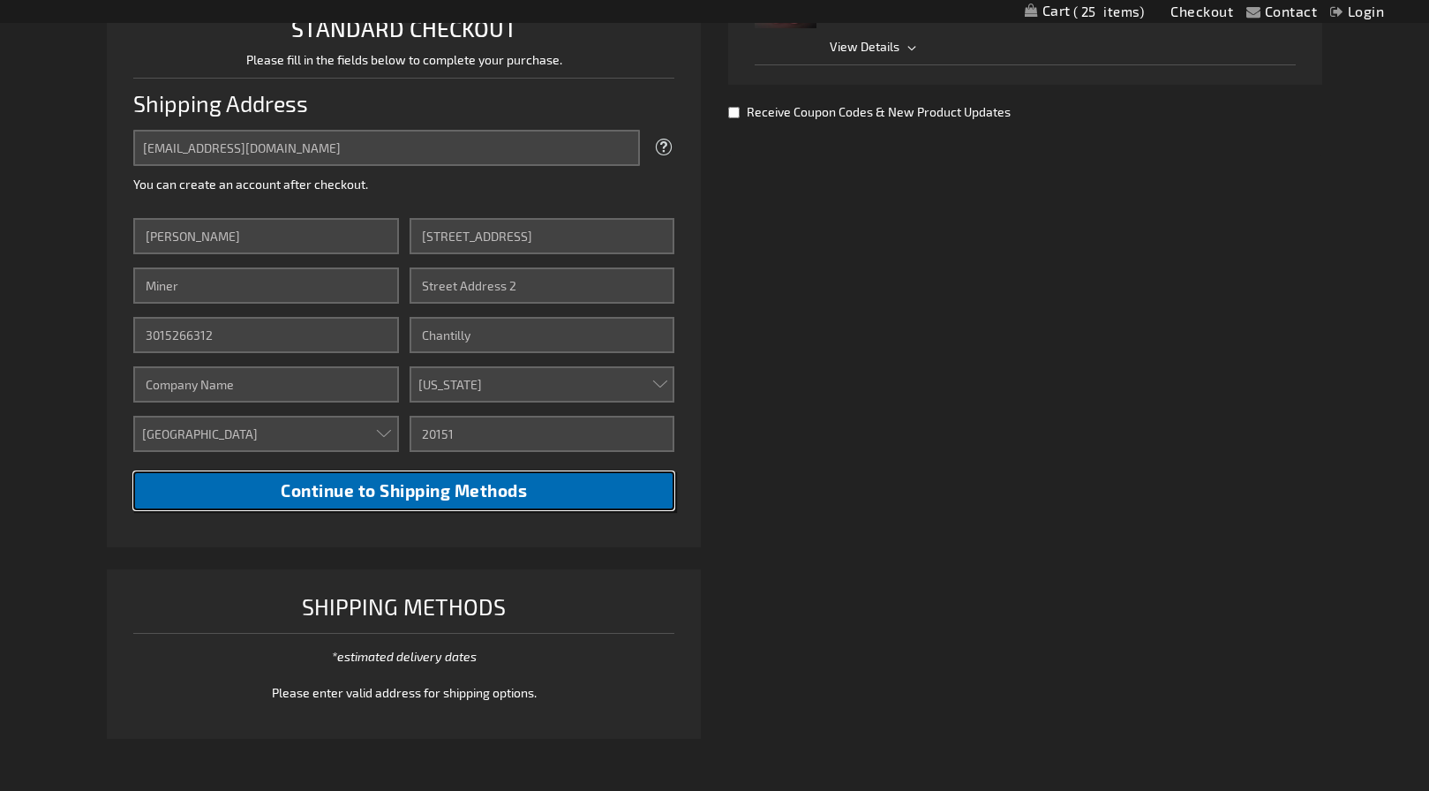
click at [432, 495] on span "Continue to Shipping Methods" at bounding box center [404, 490] width 246 height 20
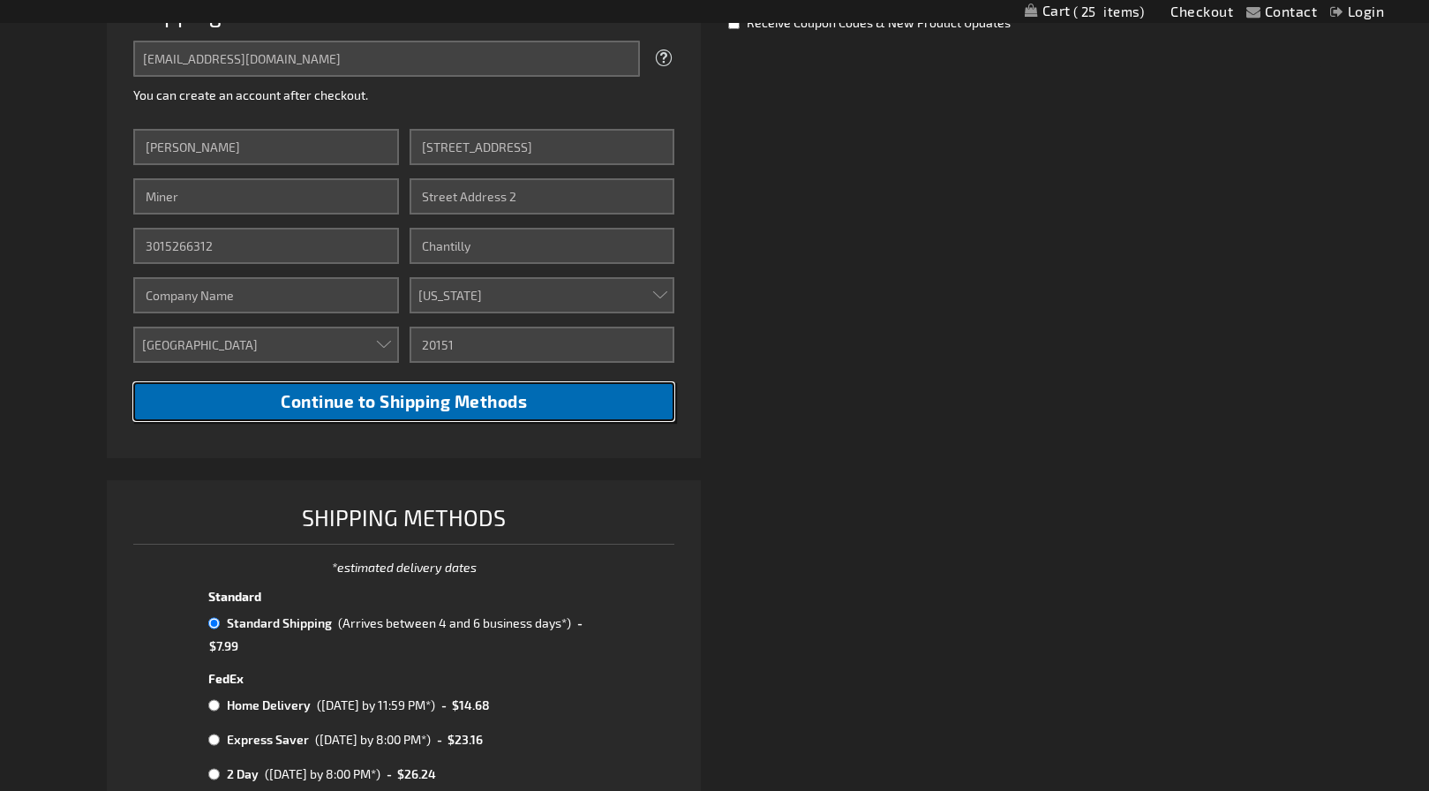
scroll to position [210, 0]
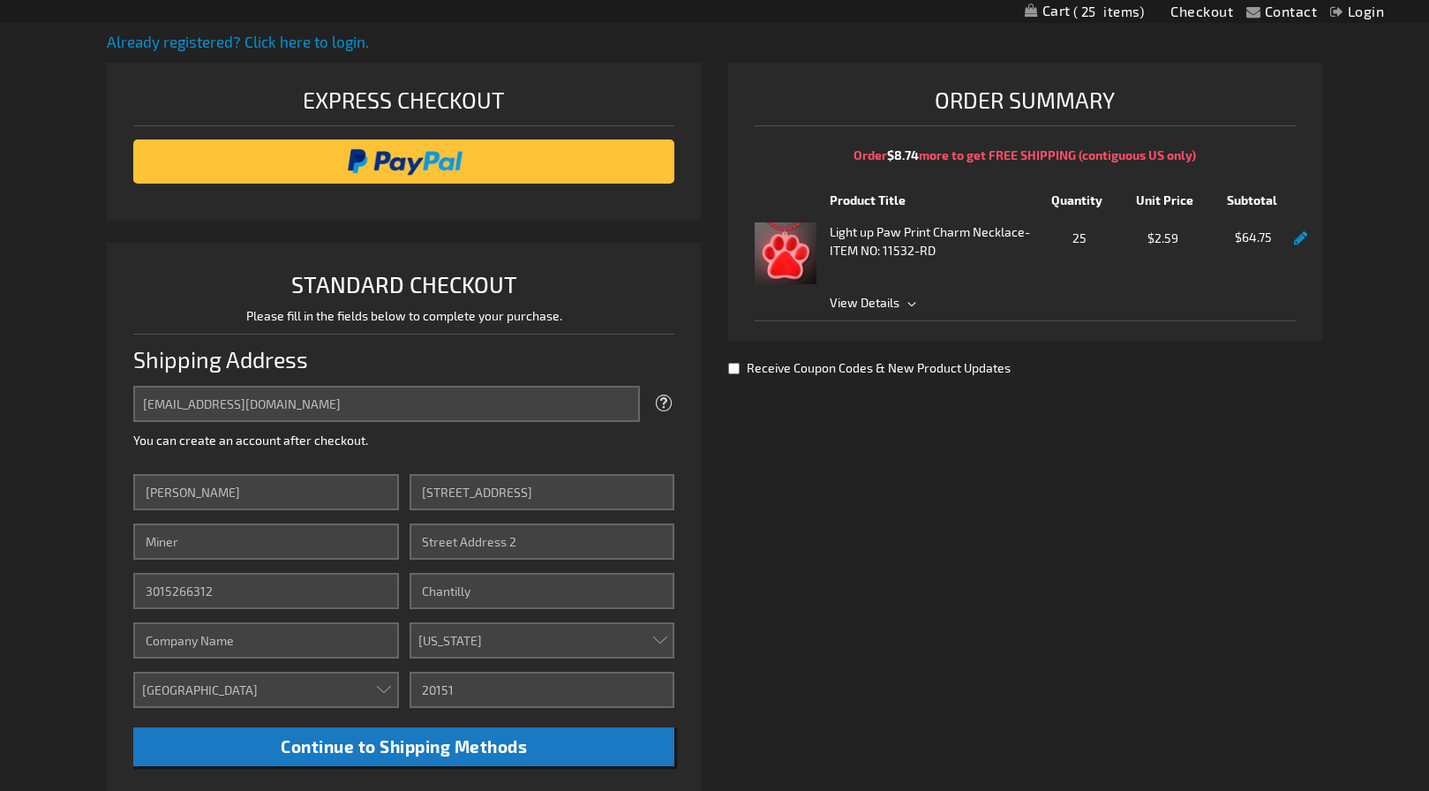
click at [862, 302] on span "View Details" at bounding box center [865, 302] width 70 height 15
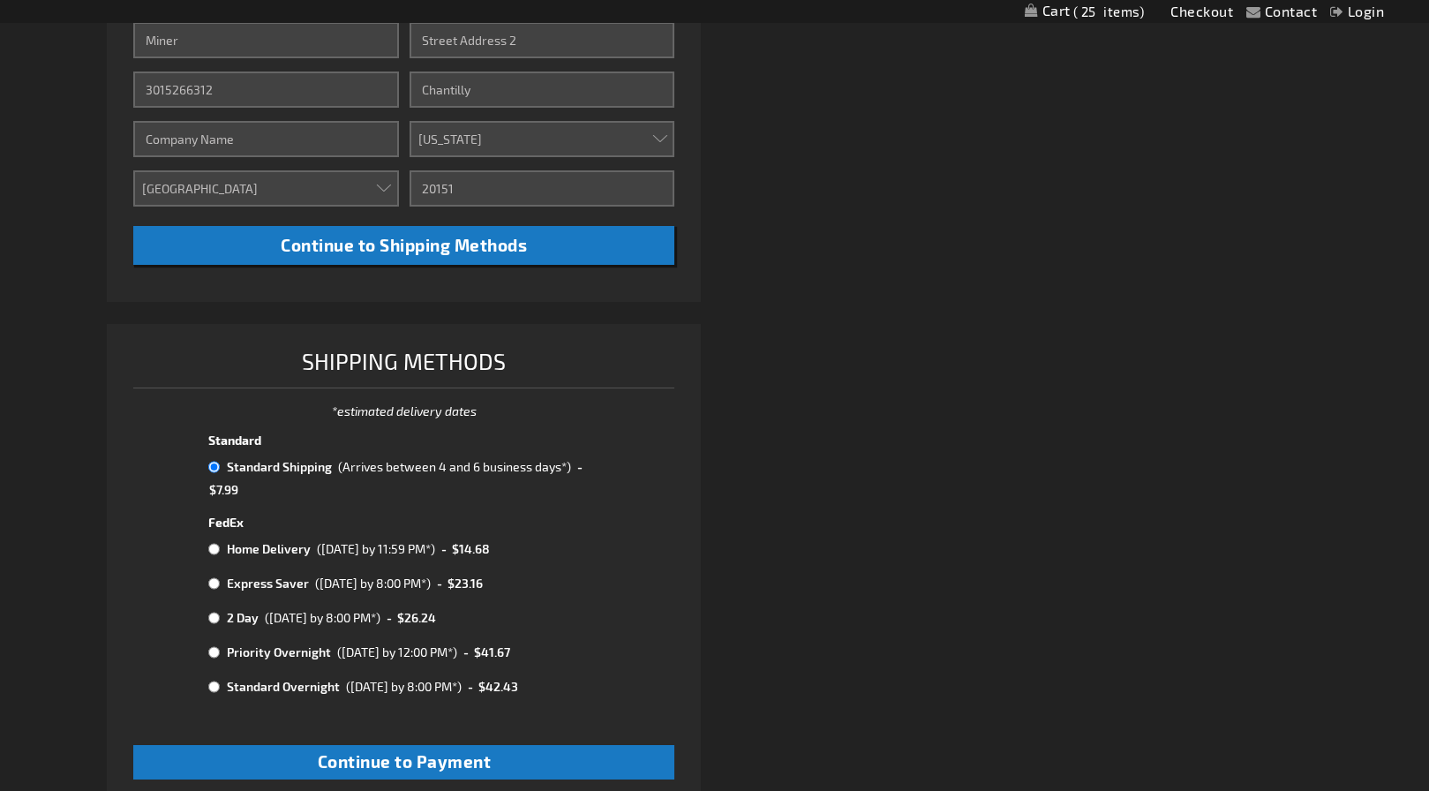
scroll to position [841, 0]
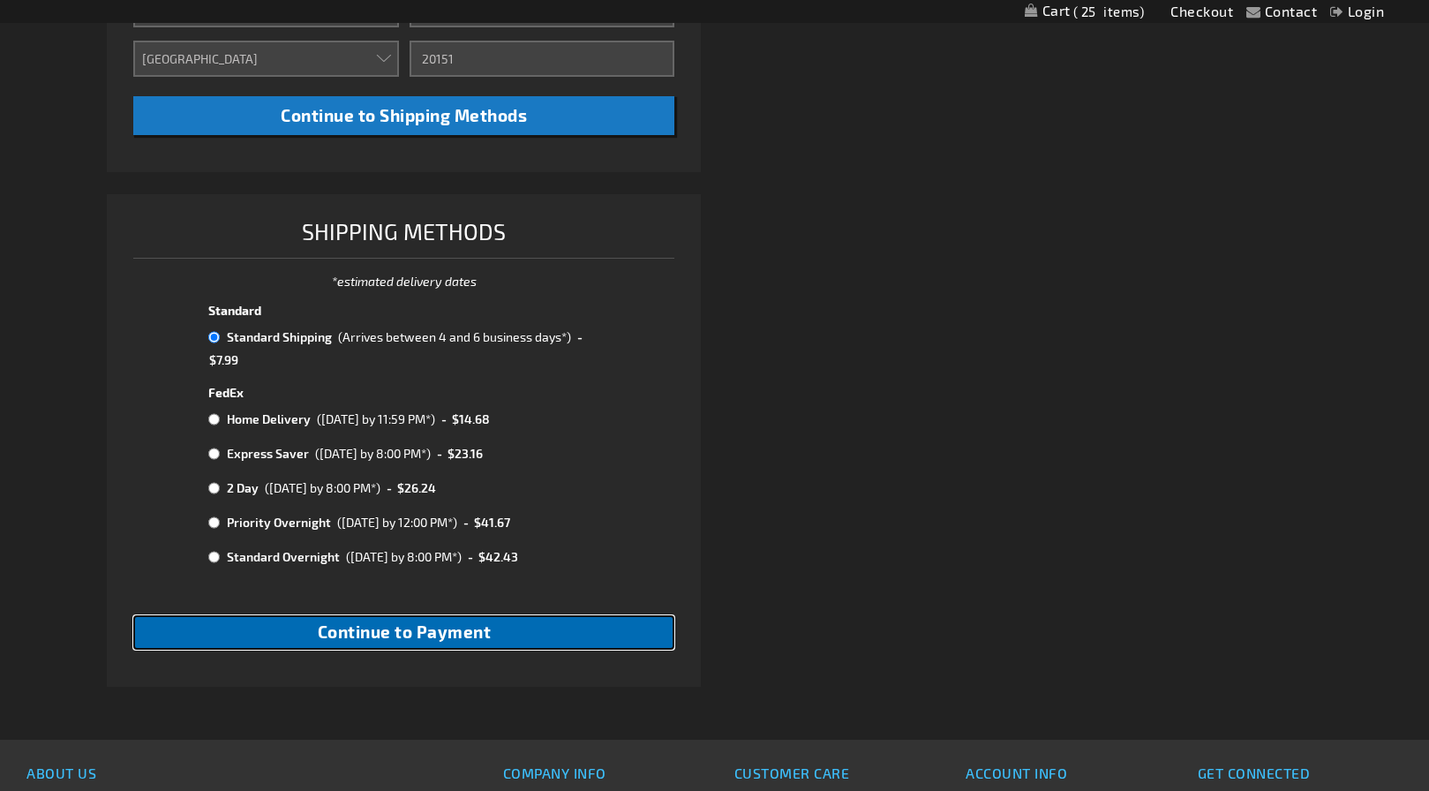
click at [433, 624] on span "Continue to Payment" at bounding box center [405, 632] width 174 height 20
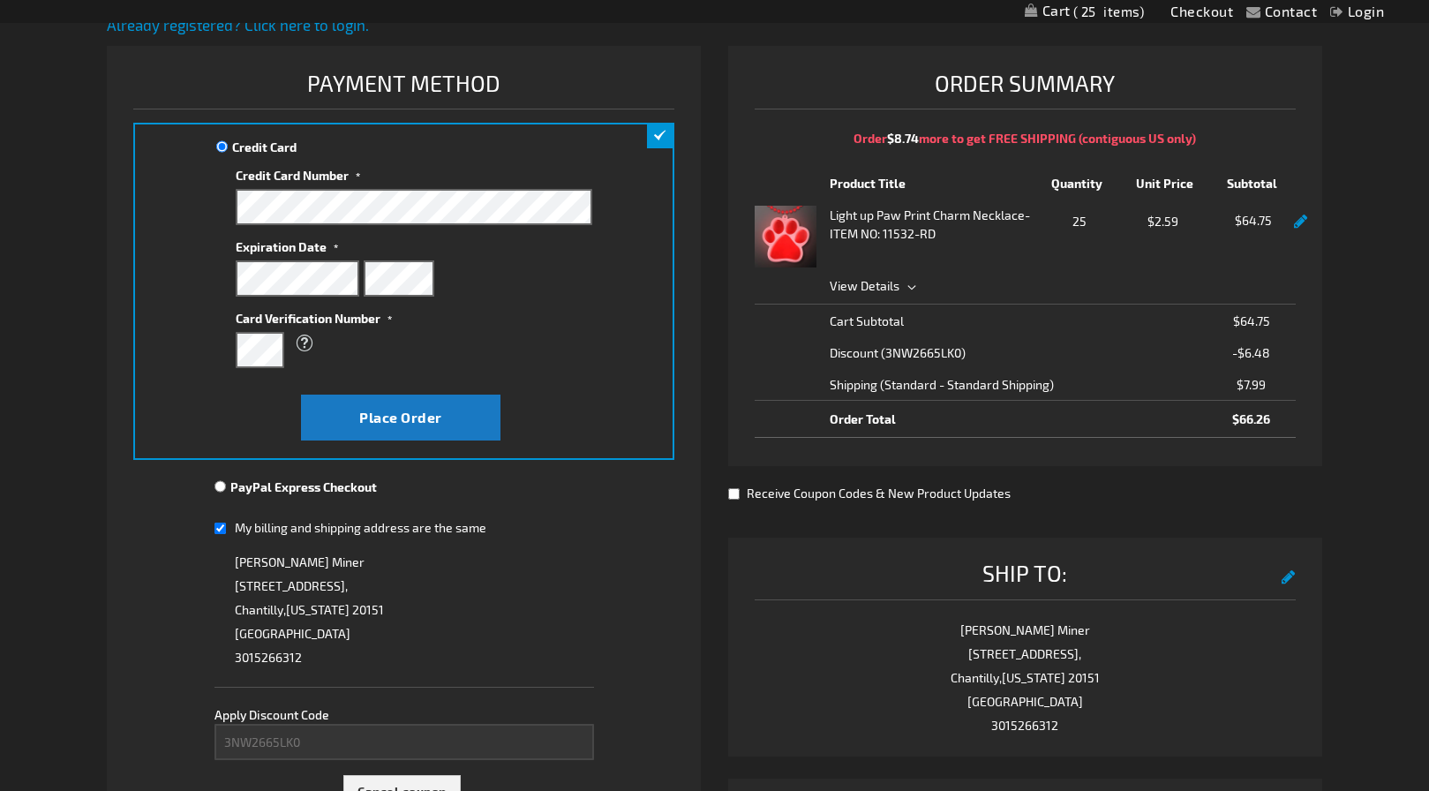
scroll to position [175, 0]
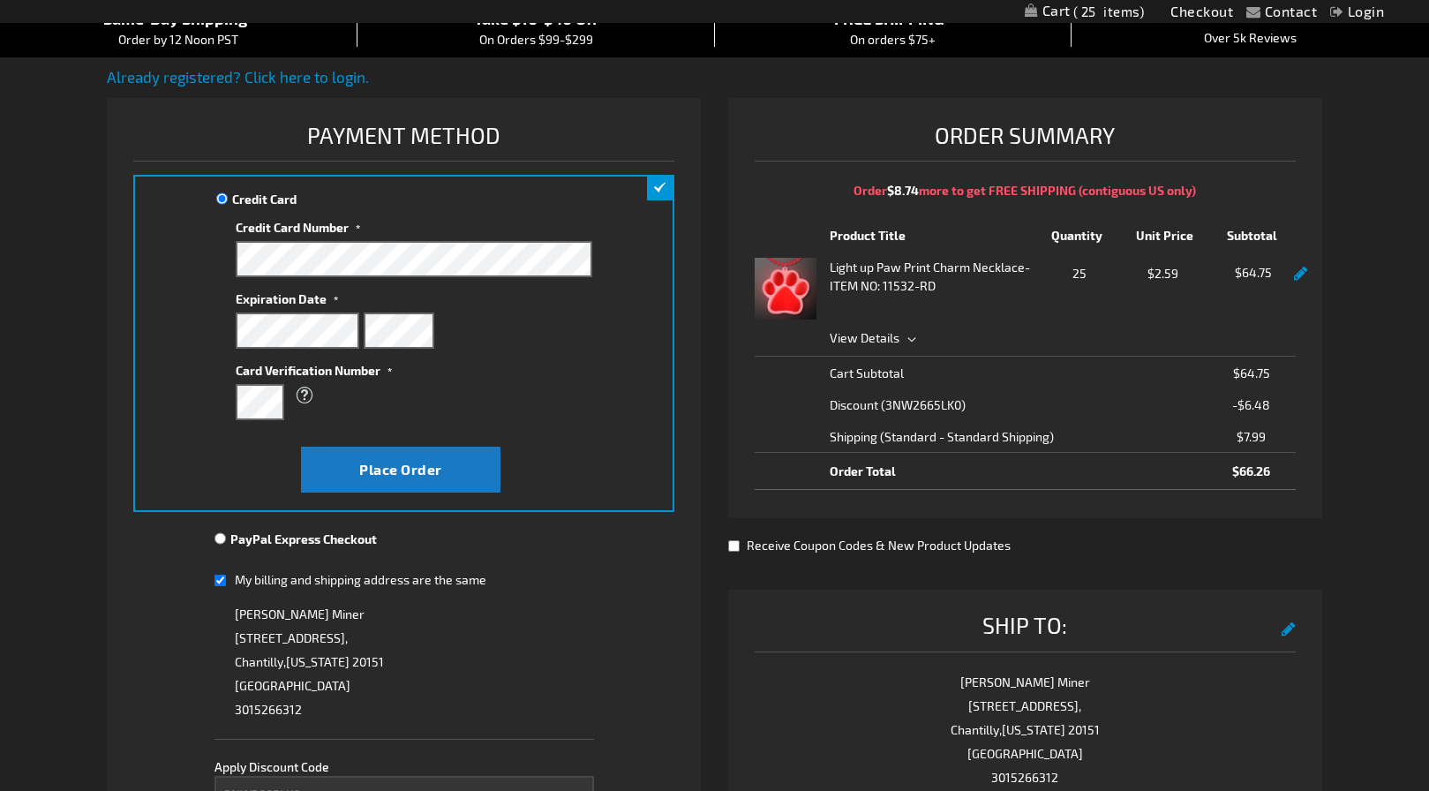
click at [1302, 270] on link at bounding box center [1300, 274] width 13 height 15
click at [1300, 276] on link at bounding box center [1300, 274] width 13 height 15
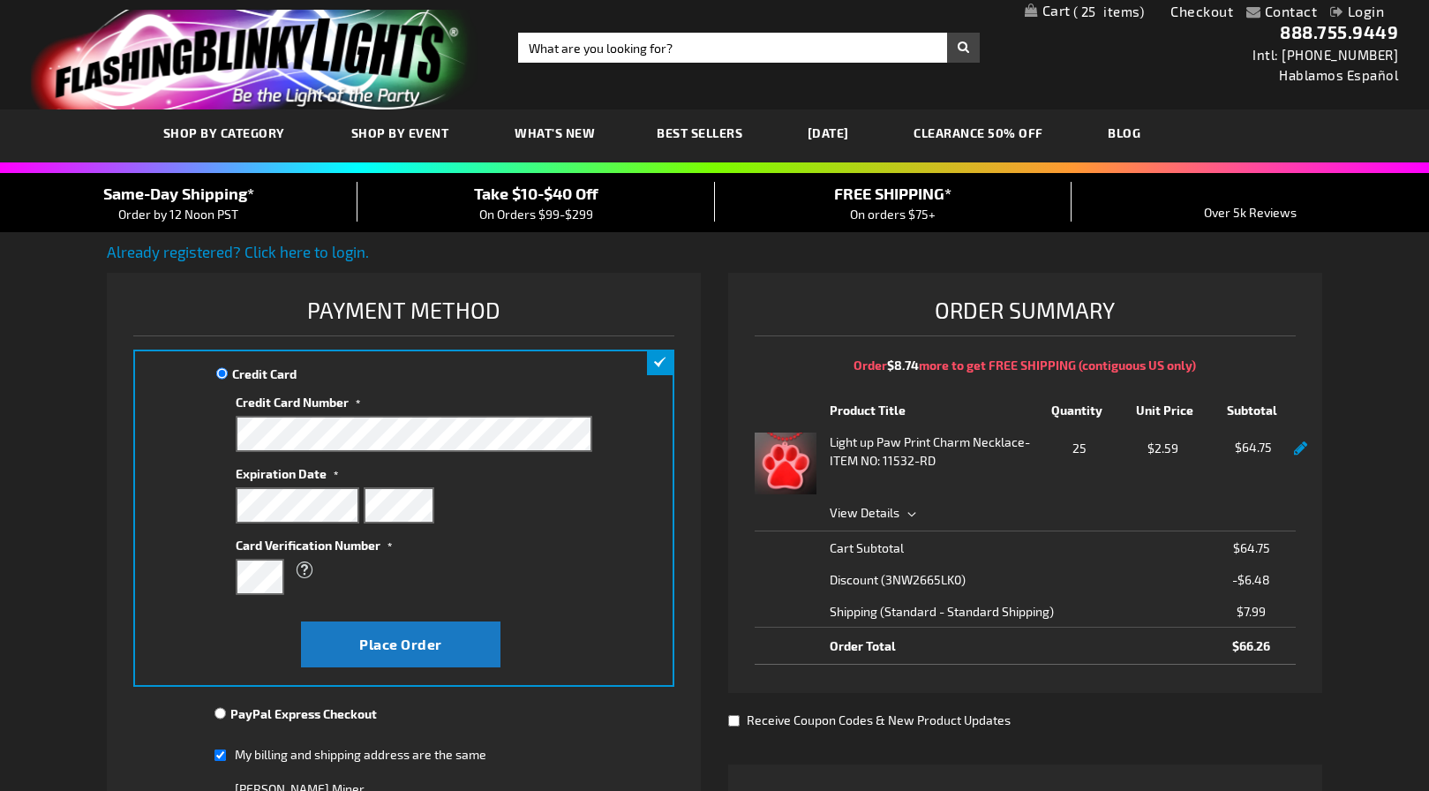
click at [1302, 448] on link at bounding box center [1300, 448] width 13 height 15
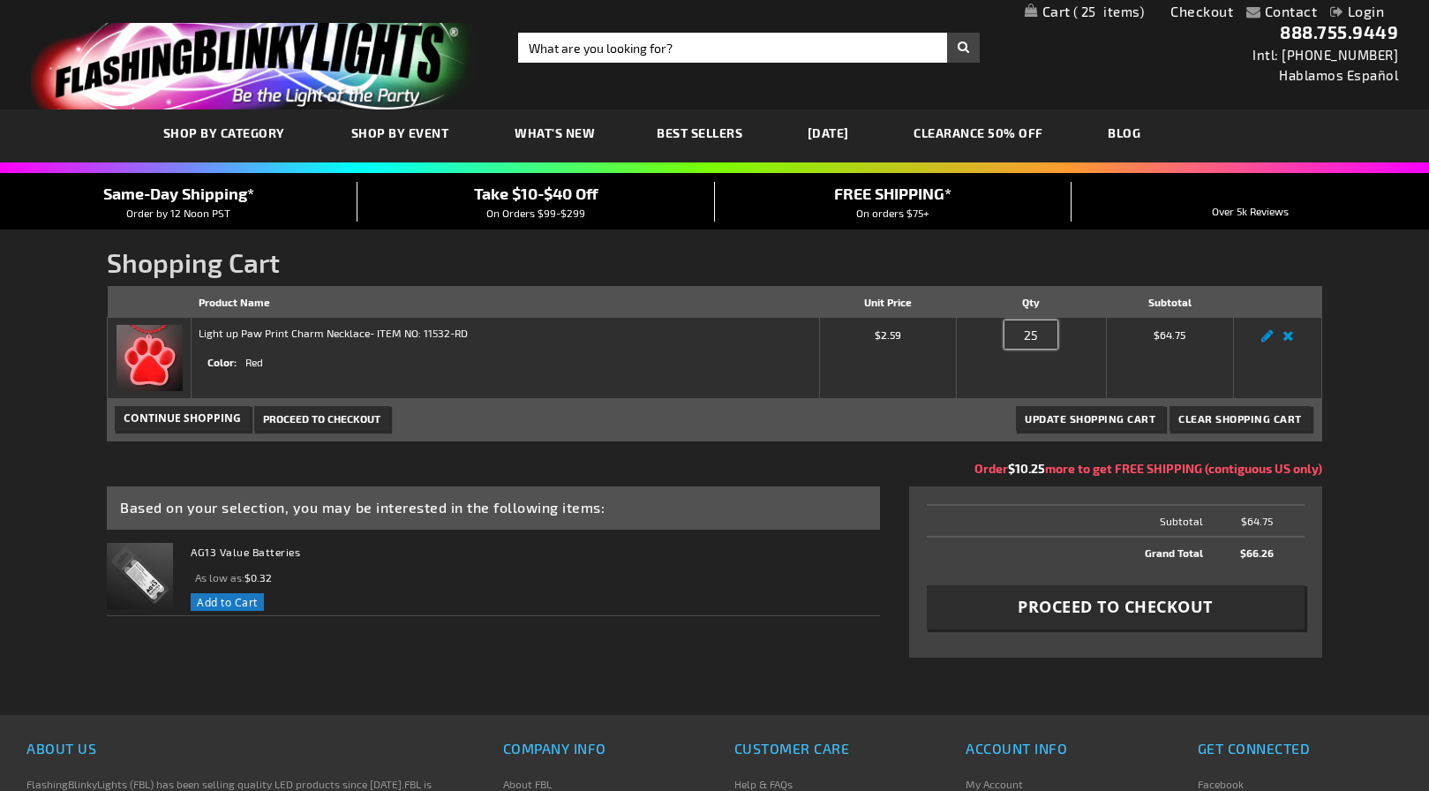
drag, startPoint x: 1047, startPoint y: 335, endPoint x: 1001, endPoint y: 328, distance: 46.4
click at [1001, 328] on div "Qty 25" at bounding box center [1031, 339] width 135 height 28
type input "30"
click at [1104, 420] on span "Update Shopping Cart" at bounding box center [1090, 418] width 131 height 12
click at [1130, 608] on span "Proceed to Checkout" at bounding box center [1115, 607] width 195 height 22
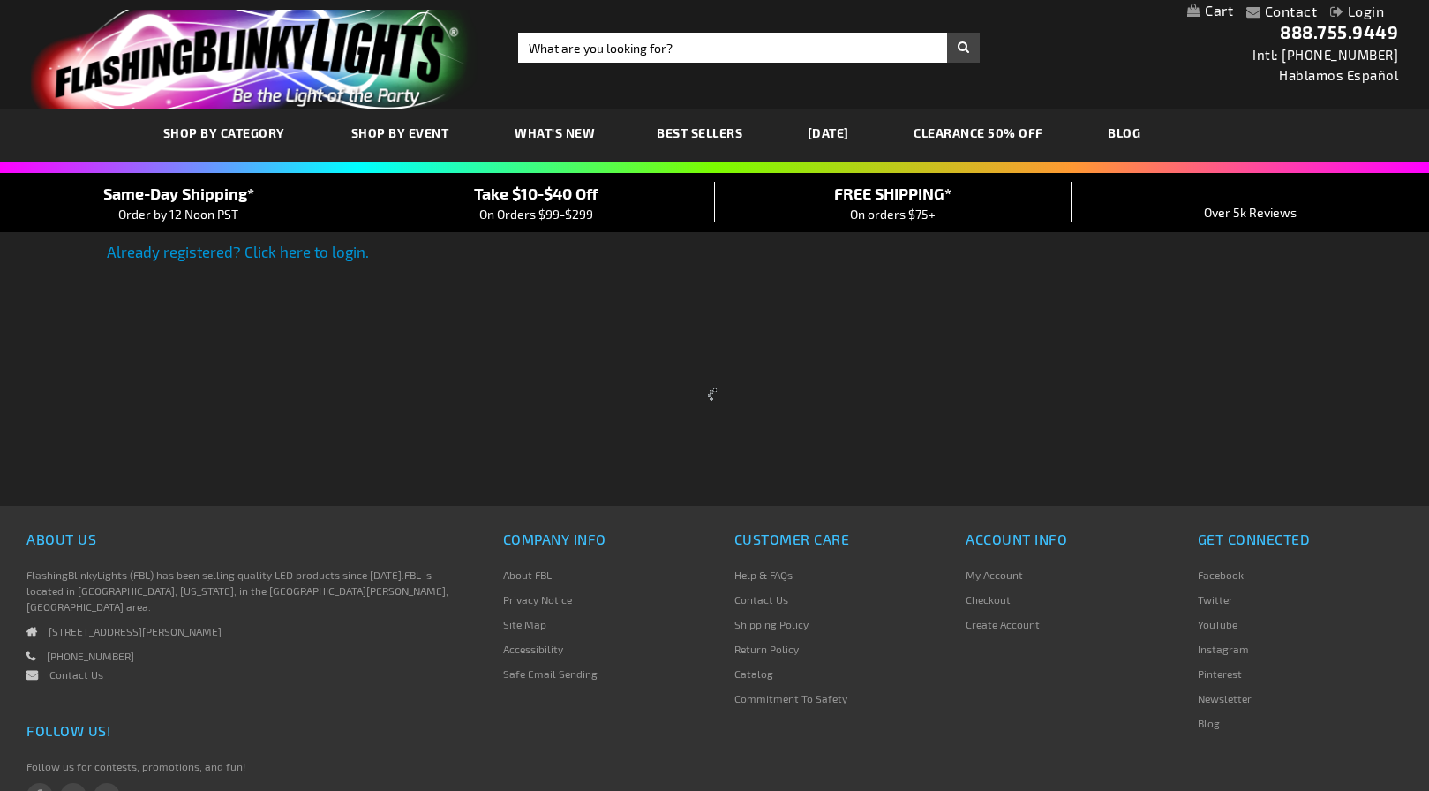
select select "US"
select select "61"
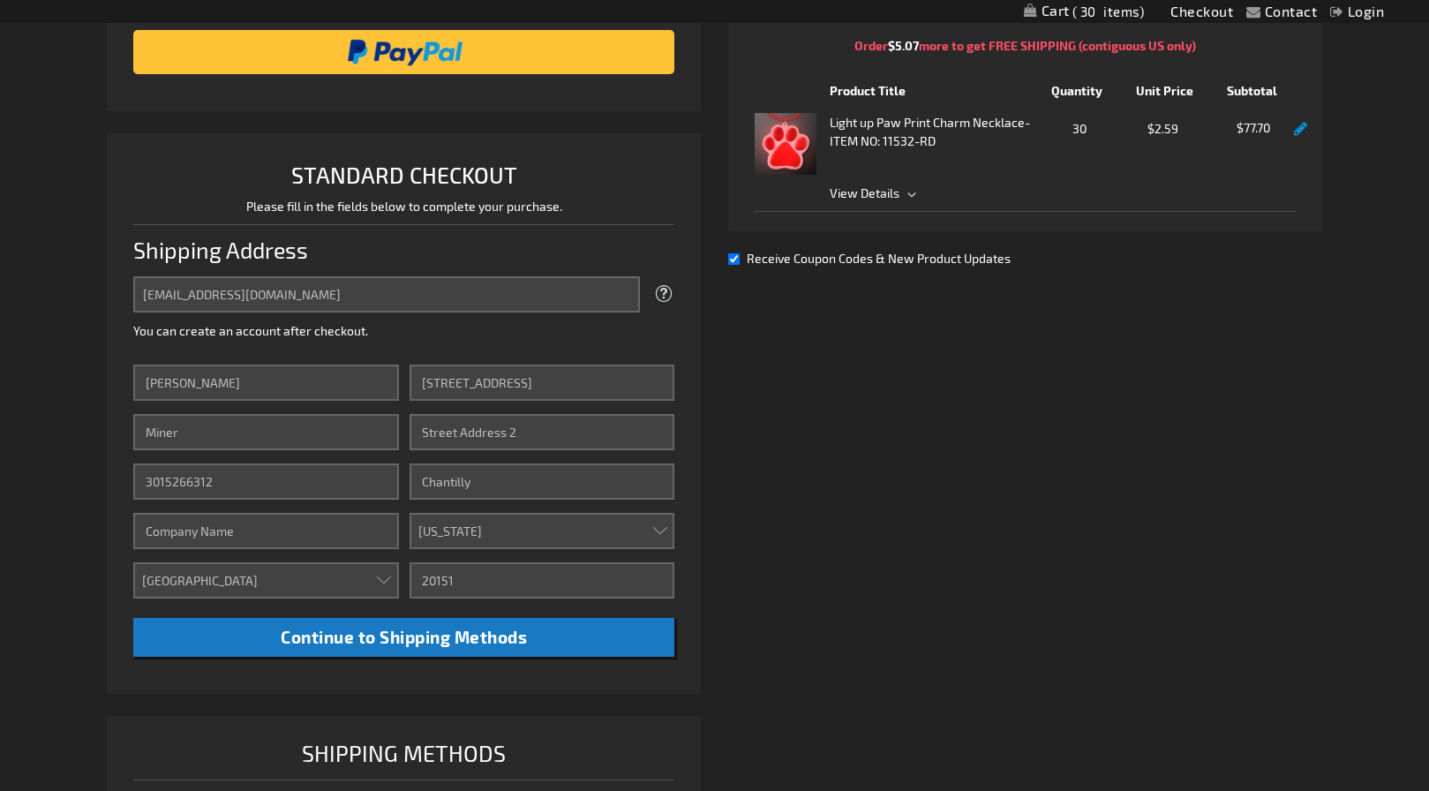
scroll to position [331, 0]
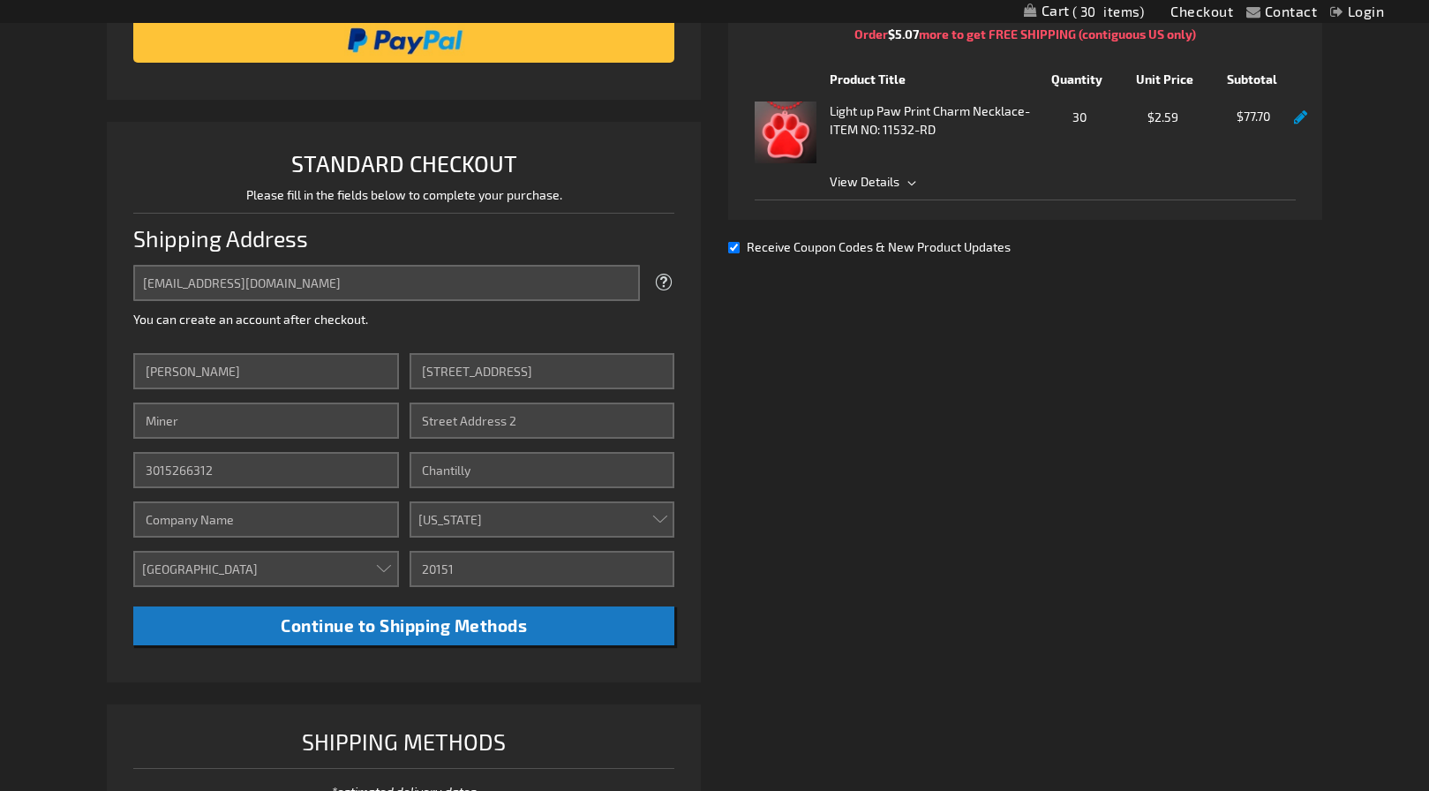
click at [736, 255] on div "Receive Coupon Codes & New Product Updates" at bounding box center [1025, 246] width 594 height 19
click at [738, 249] on input "Receive Coupon Codes & New Product Updates" at bounding box center [733, 247] width 11 height 11
checkbox input "false"
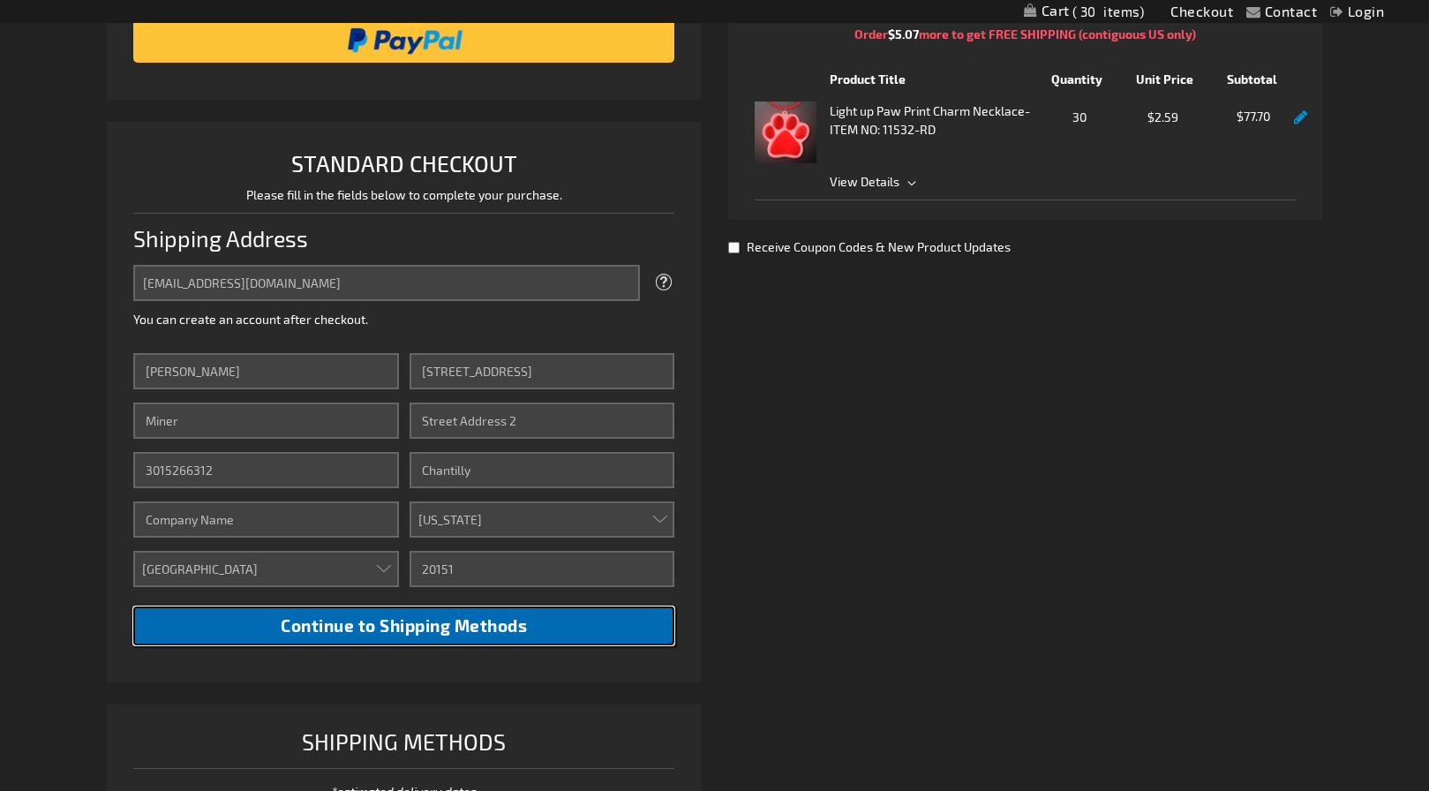
click at [448, 640] on button "Continue to Shipping Methods" at bounding box center [403, 627] width 541 height 40
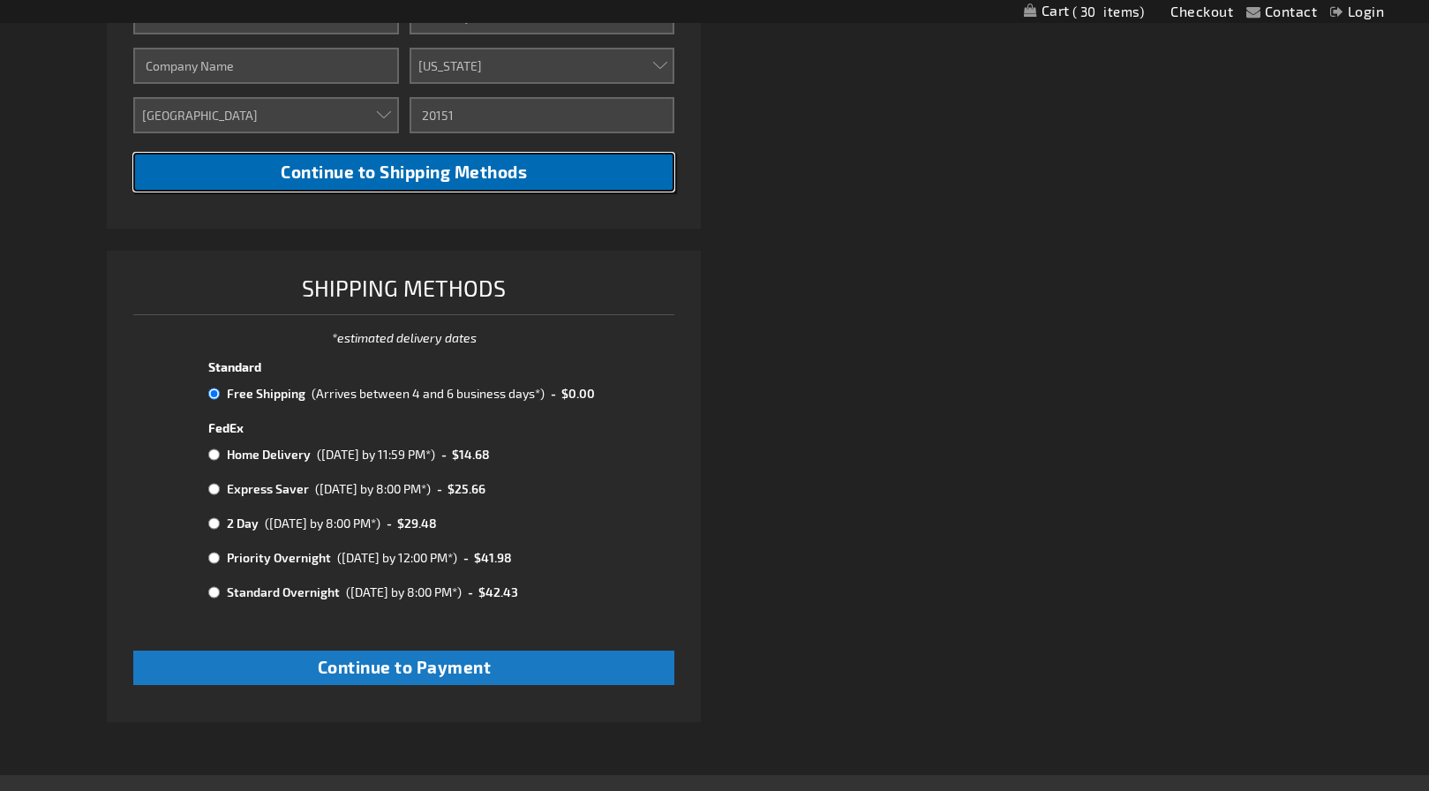
scroll to position [789, 0]
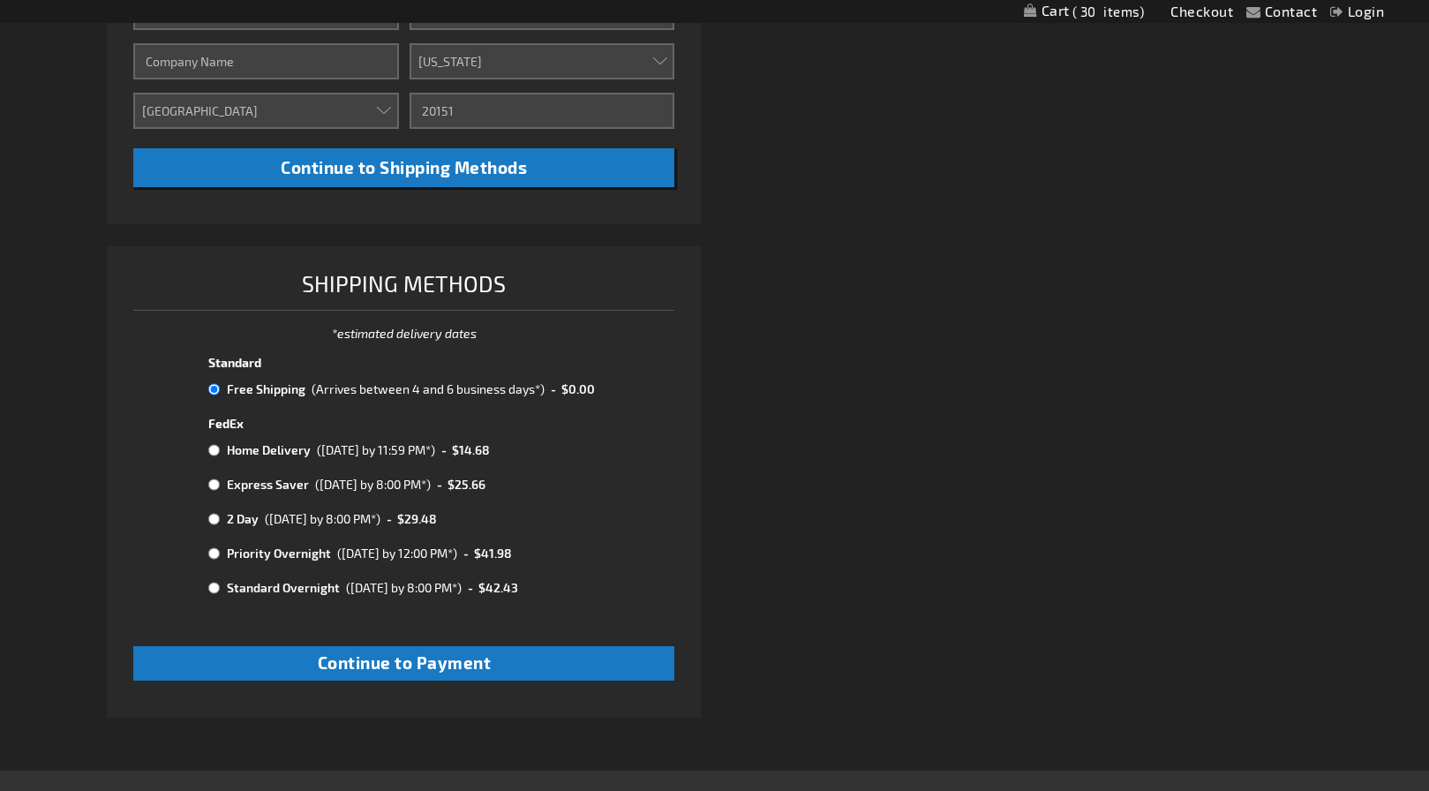
click at [537, 689] on li "Shipping Methods *estimated delivery dates See our Shipping Policy Select Metho…" at bounding box center [404, 481] width 594 height 471
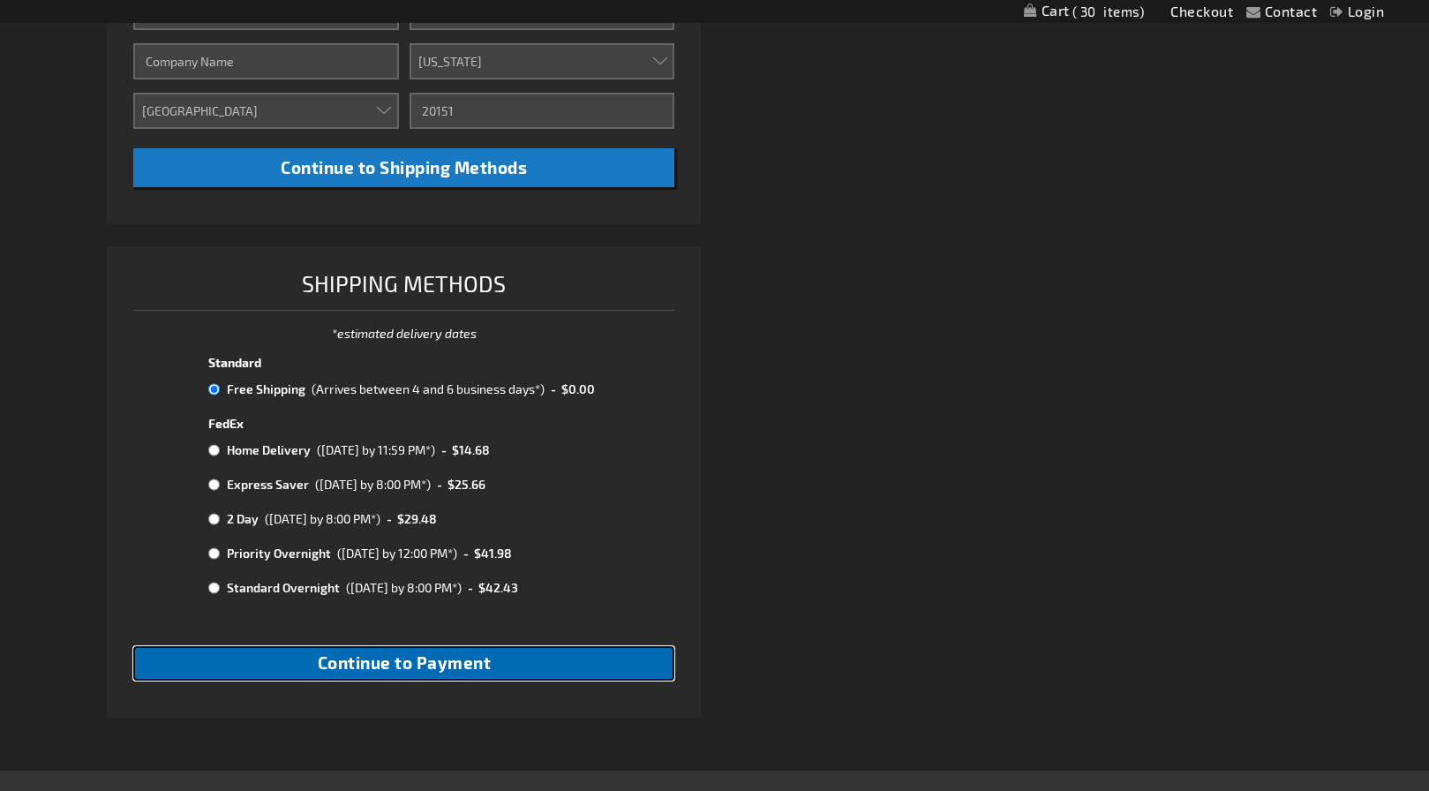
click at [537, 673] on button "Continue to Payment" at bounding box center [403, 663] width 541 height 34
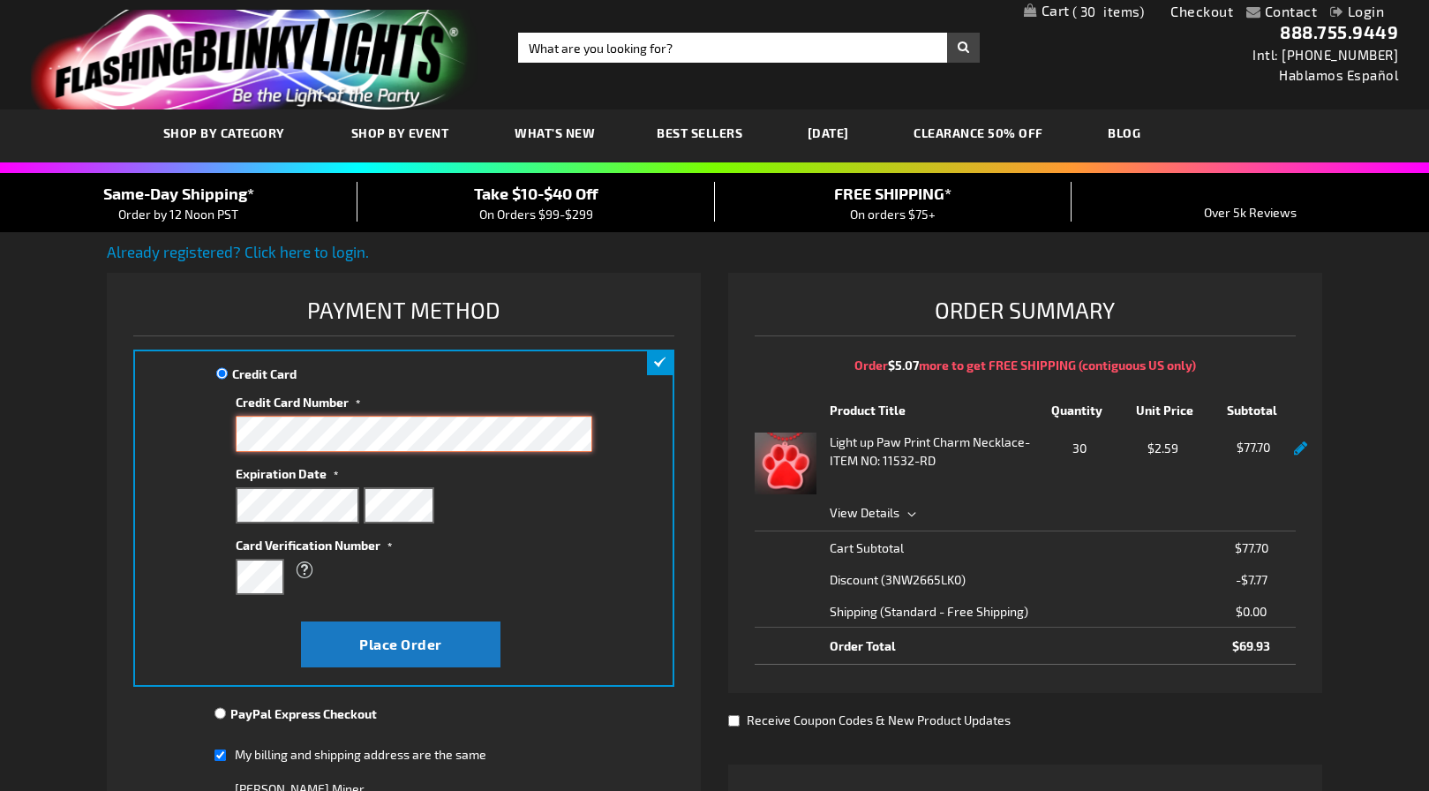
click at [478, 451] on div at bounding box center [414, 434] width 357 height 36
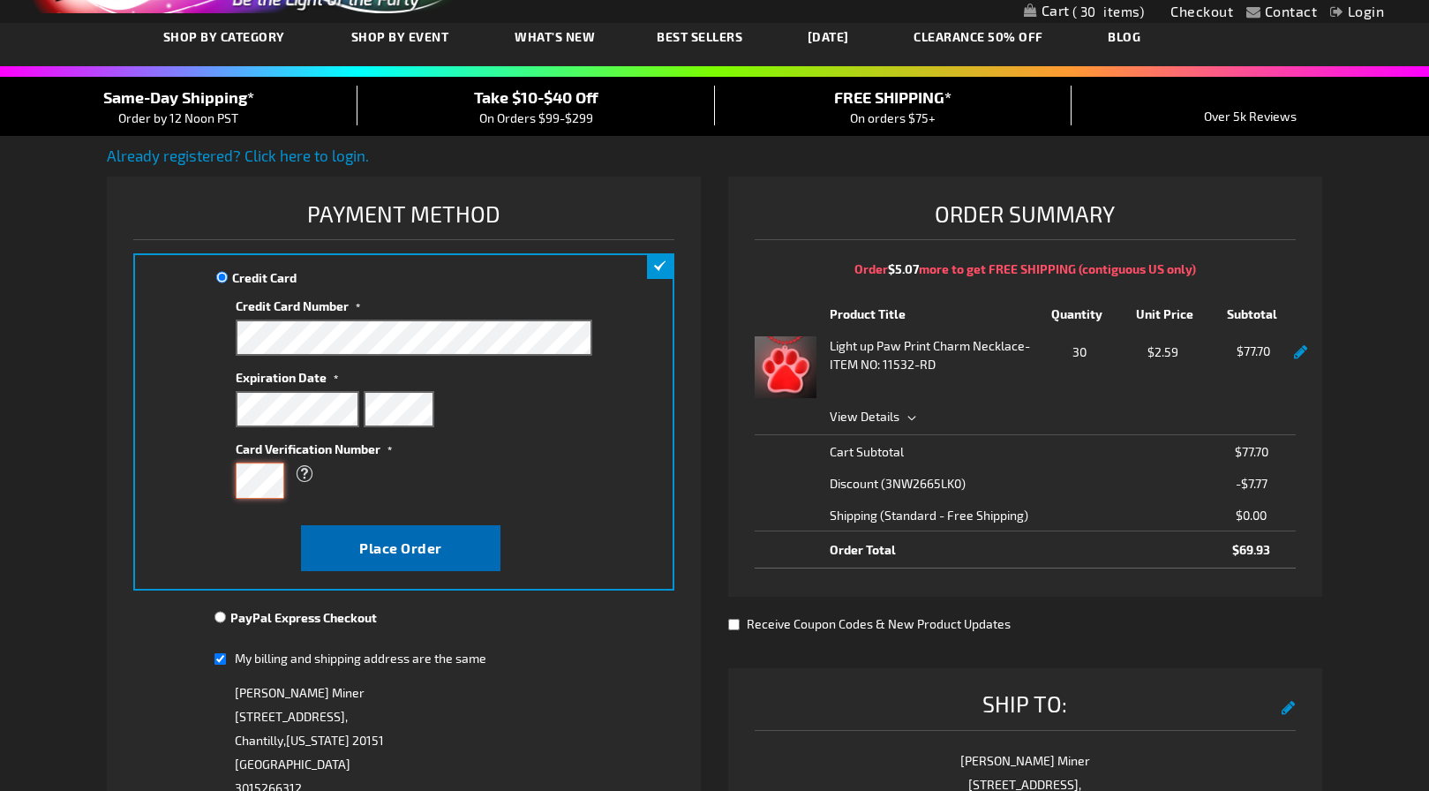
scroll to position [312, 0]
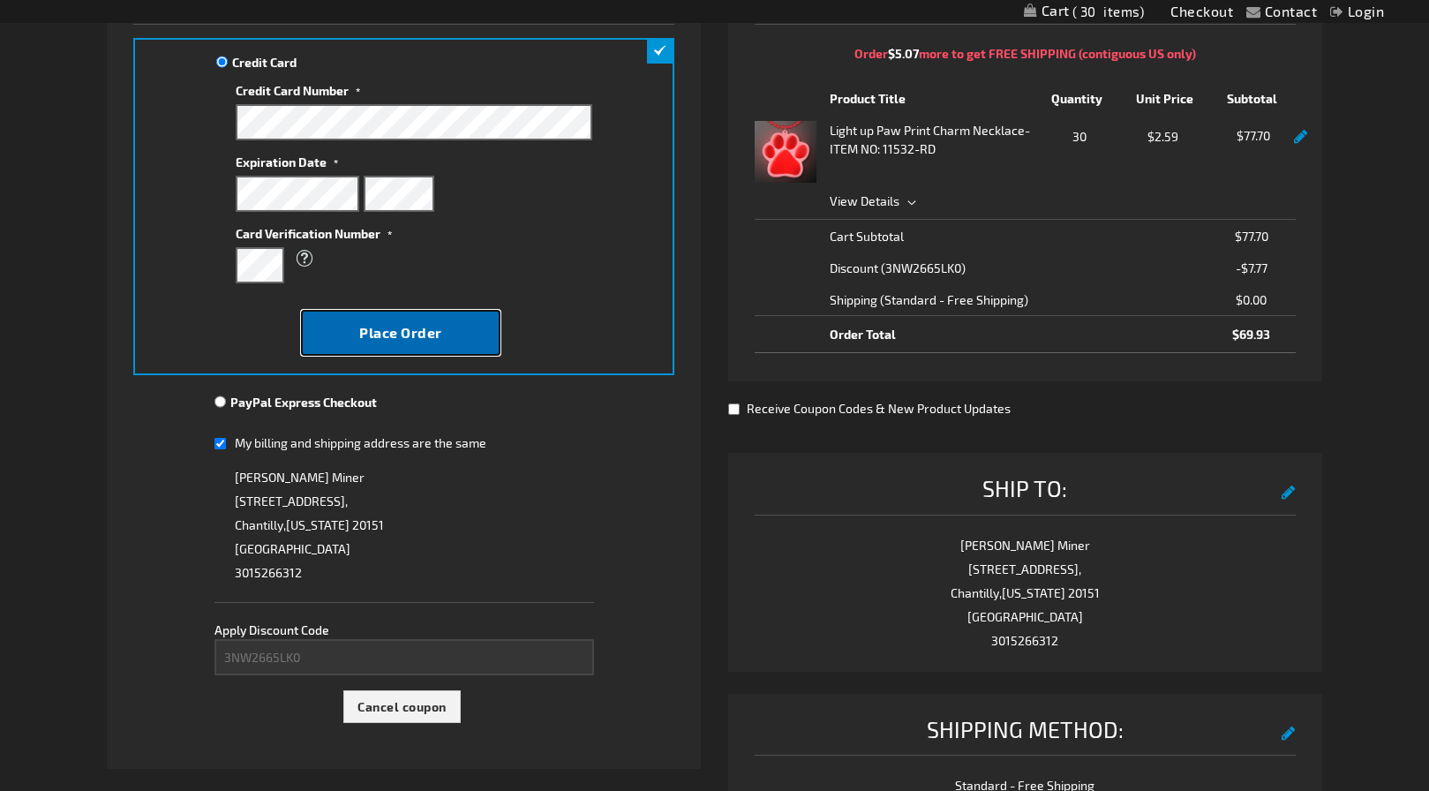
click at [413, 340] on span "Place Order" at bounding box center [400, 332] width 83 height 17
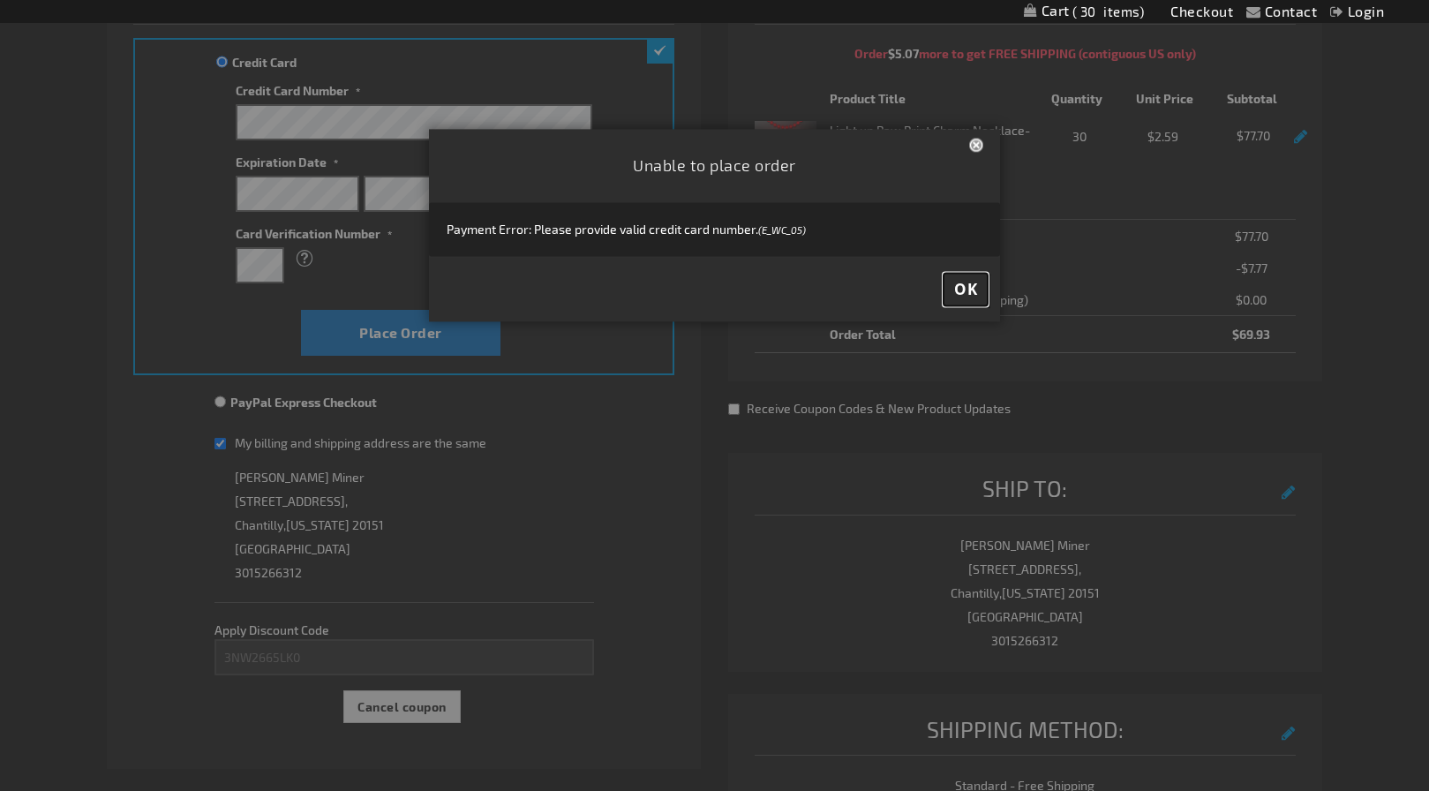
click at [968, 284] on span "OK" at bounding box center [965, 289] width 23 height 20
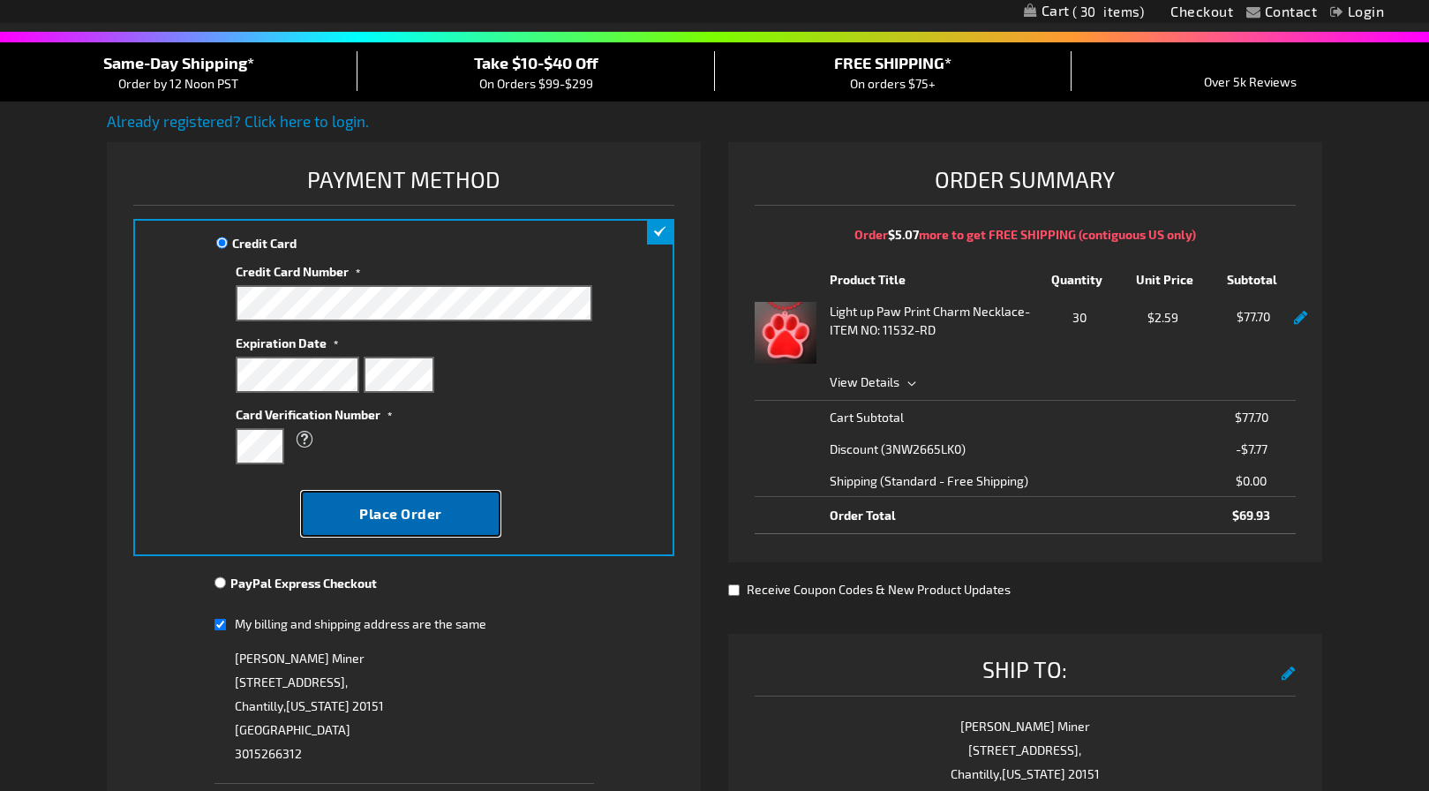
scroll to position [98, 0]
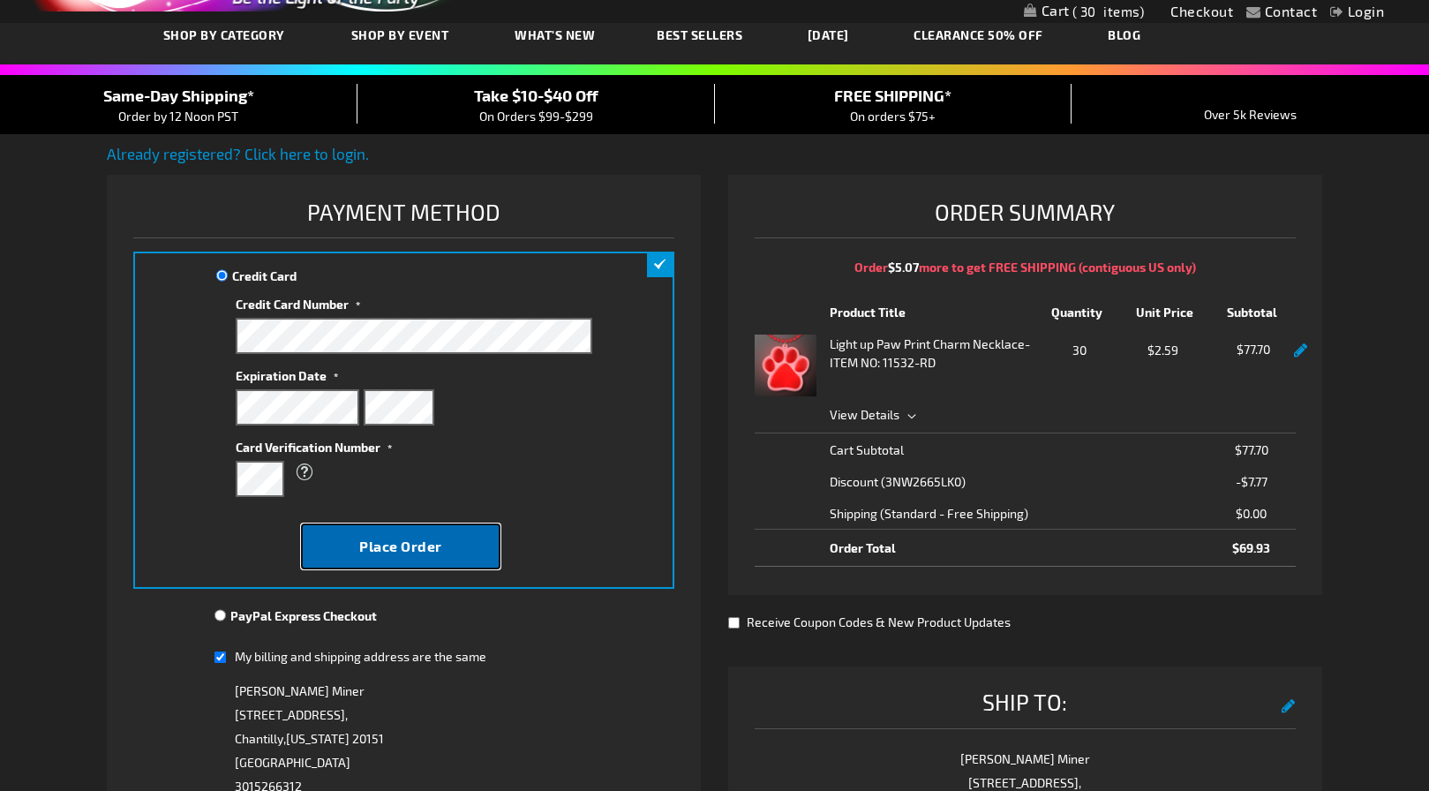
click at [428, 543] on span "Place Order" at bounding box center [400, 546] width 83 height 17
